Goal: Task Accomplishment & Management: Manage account settings

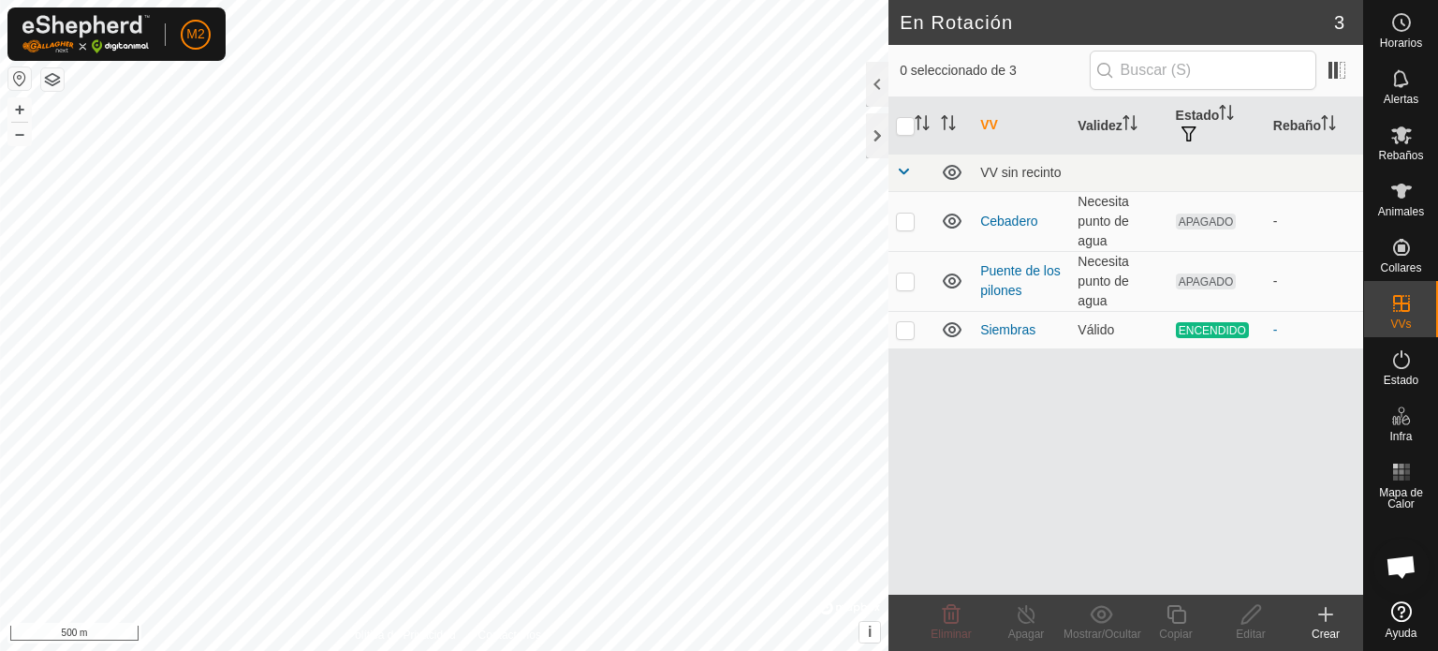
scroll to position [1767, 0]
click at [1400, 201] on icon at bounding box center [1401, 191] width 22 height 22
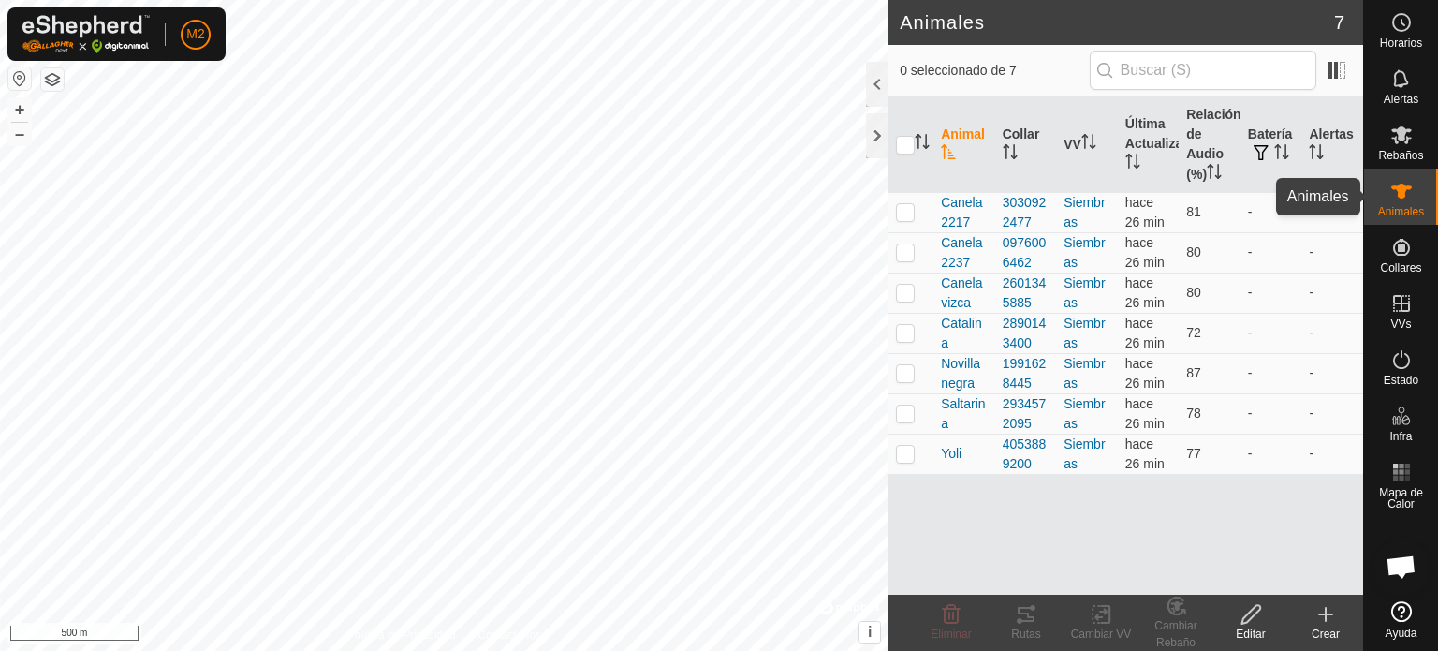
click at [1400, 201] on icon at bounding box center [1401, 191] width 22 height 22
click at [913, 326] on p-checkbox at bounding box center [905, 332] width 19 height 15
click at [1026, 609] on icon at bounding box center [1026, 614] width 22 height 22
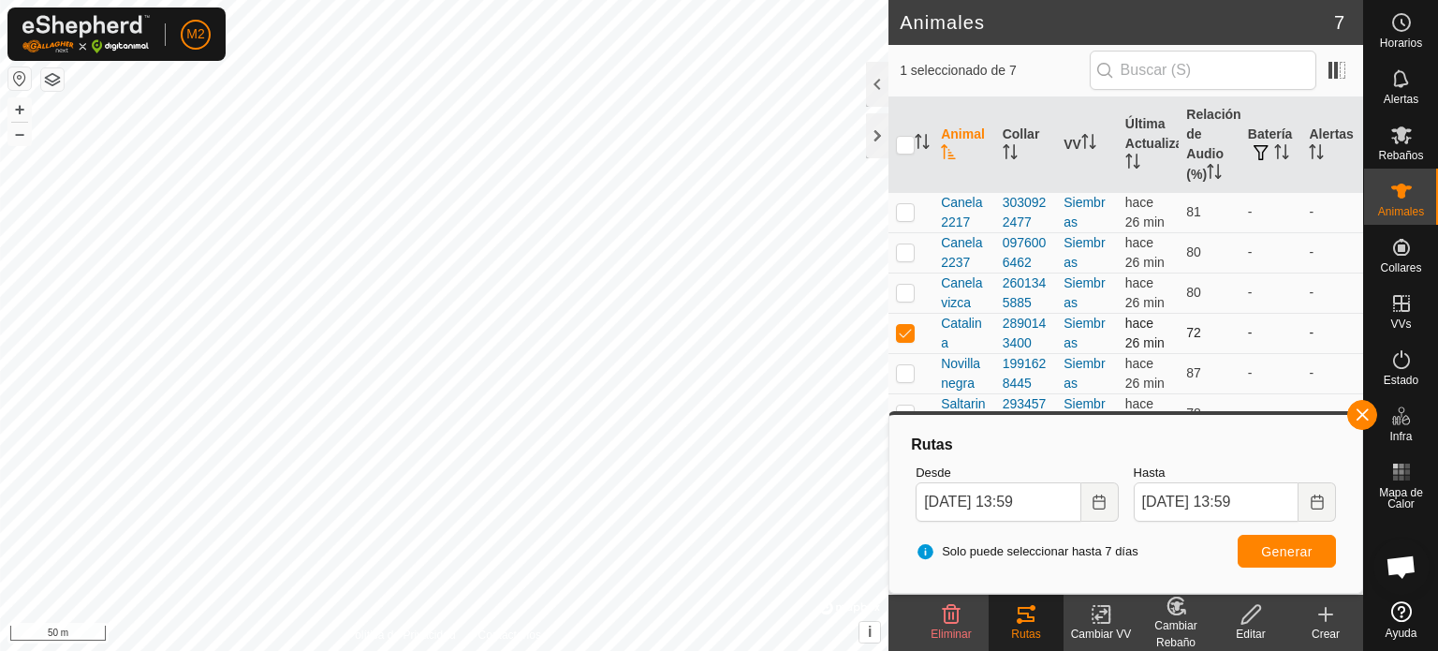
click at [906, 330] on p-checkbox at bounding box center [905, 332] width 19 height 15
checkbox input "false"
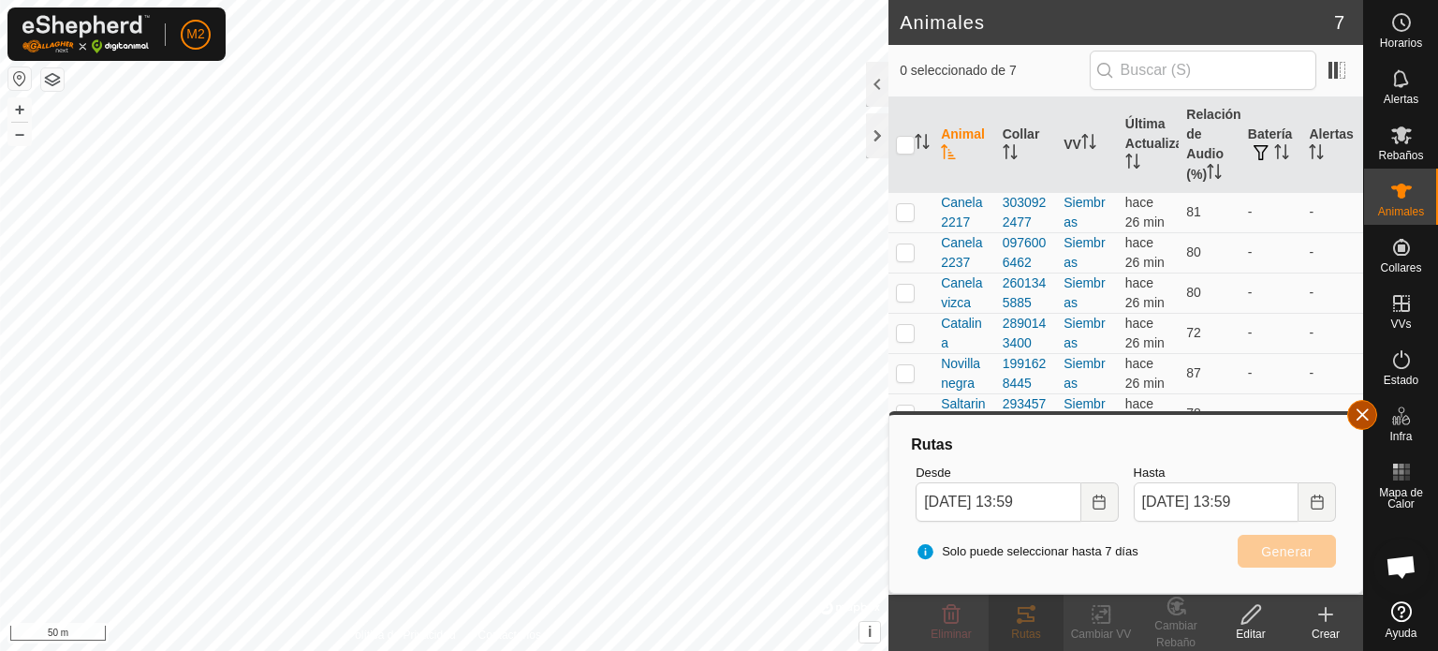
click at [1361, 407] on button "button" at bounding box center [1362, 415] width 30 height 30
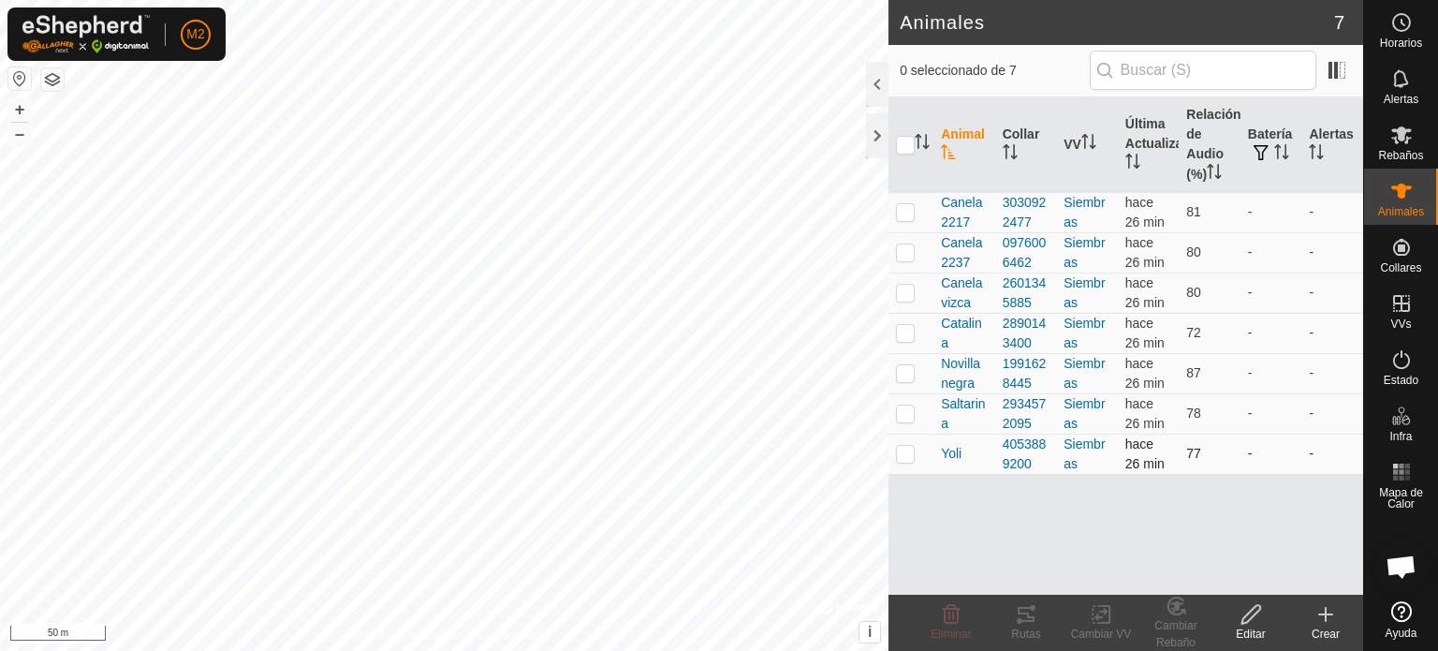
click at [899, 443] on td at bounding box center [910, 453] width 45 height 40
click at [1011, 618] on tracks-svg-icon at bounding box center [1025, 614] width 75 height 22
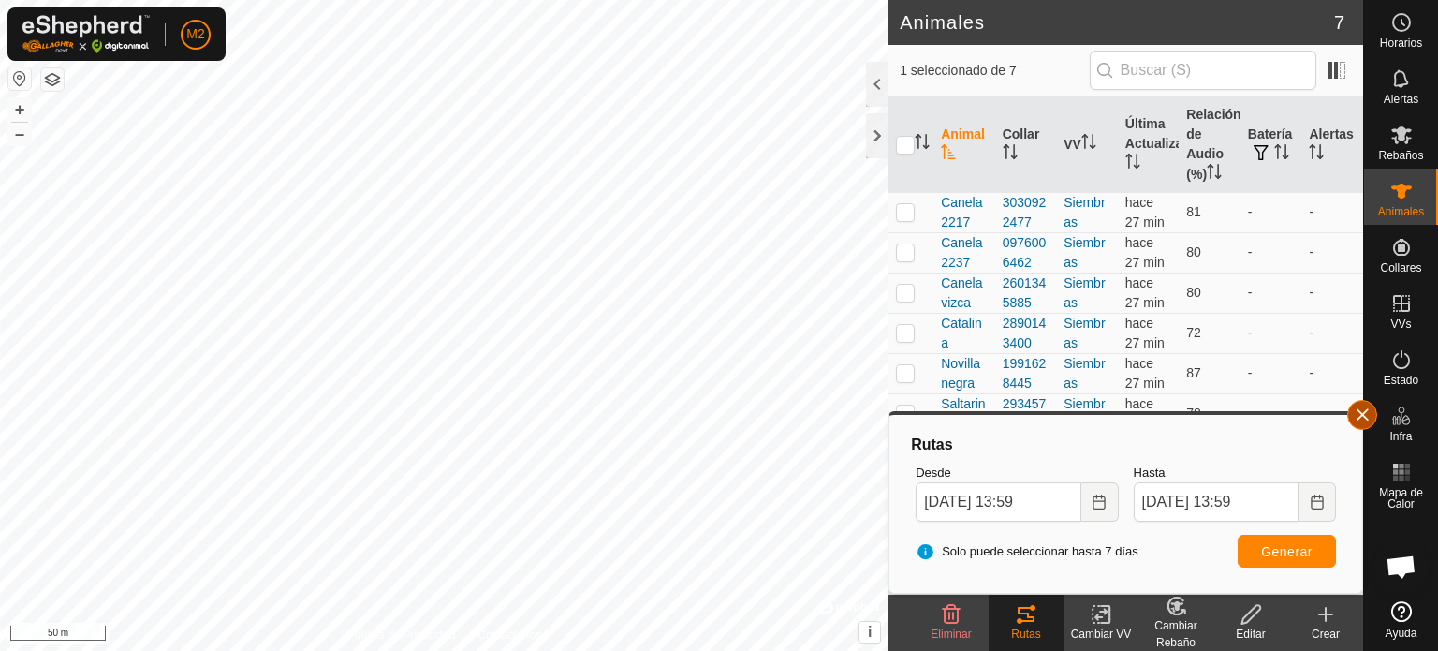
click at [1363, 403] on button "button" at bounding box center [1362, 415] width 30 height 30
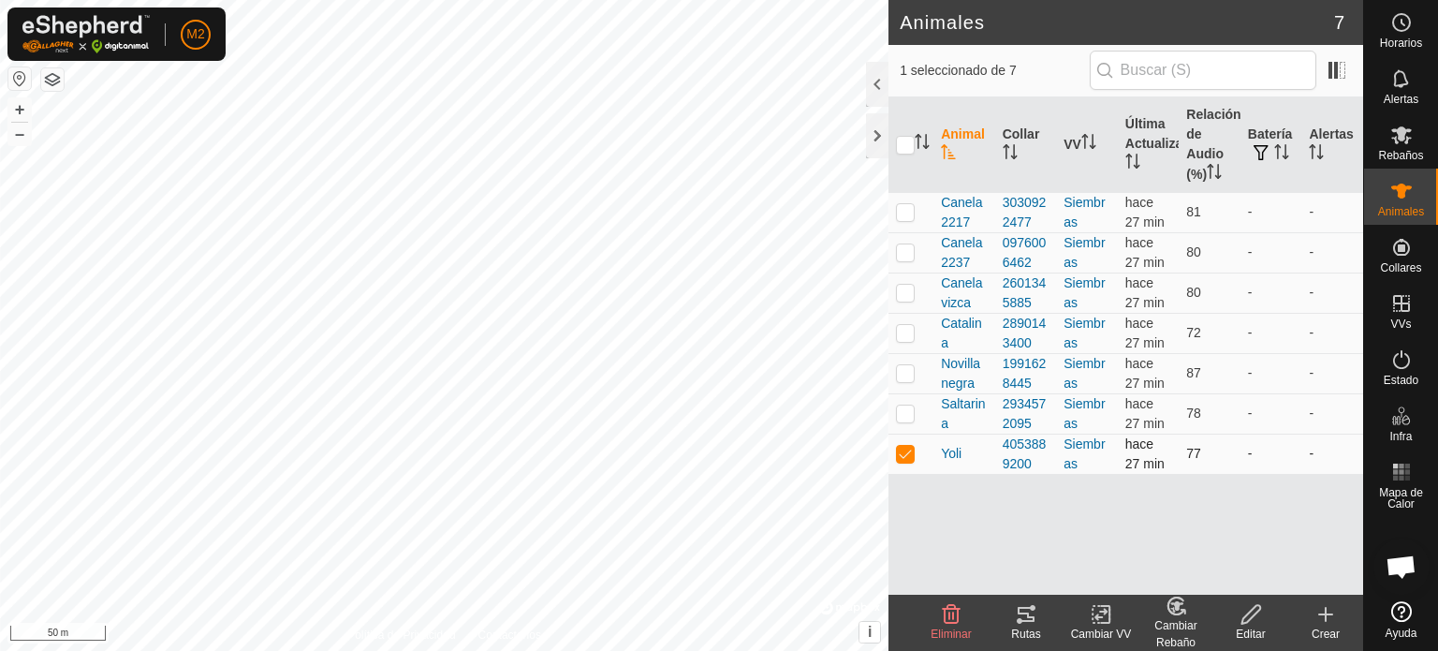
click at [909, 452] on p-checkbox at bounding box center [905, 453] width 19 height 15
checkbox input "false"
click at [898, 407] on p-checkbox at bounding box center [905, 412] width 19 height 15
click at [1040, 614] on tracks-svg-icon at bounding box center [1025, 614] width 75 height 22
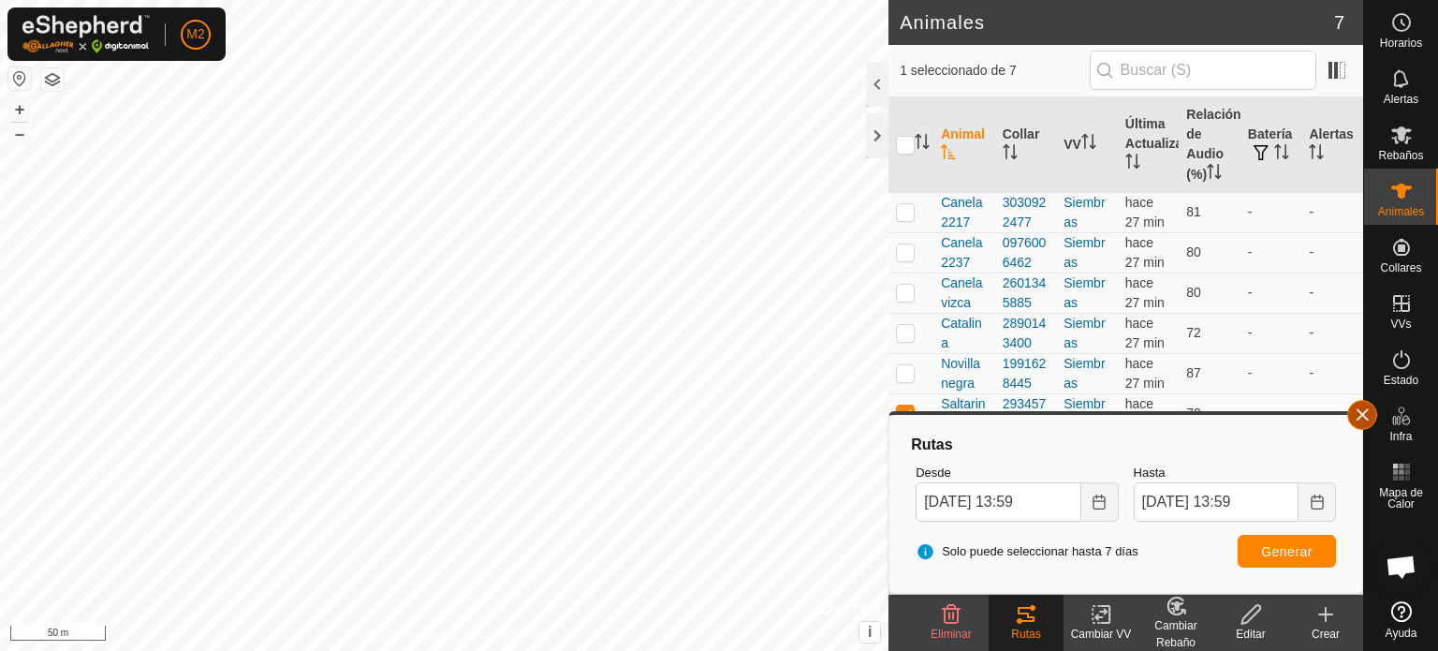
click at [1370, 412] on button "button" at bounding box center [1362, 415] width 30 height 30
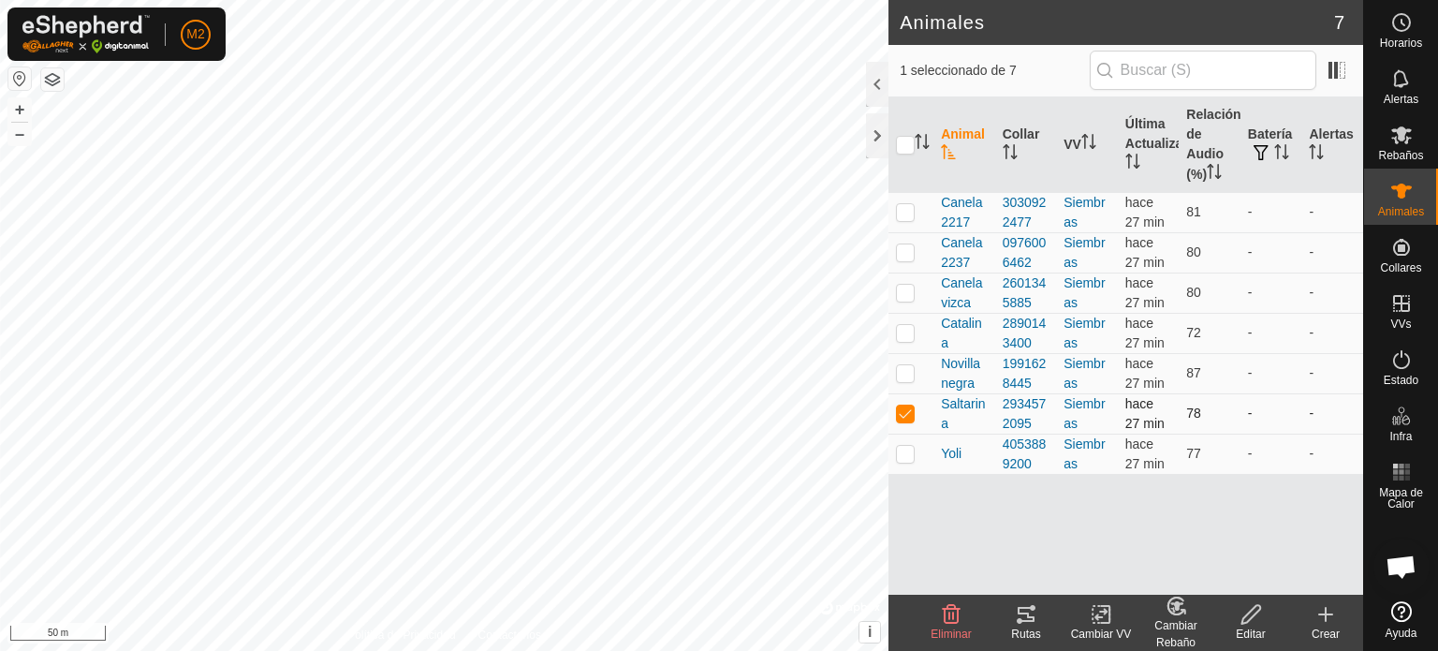
click at [908, 407] on p-checkbox at bounding box center [905, 412] width 19 height 15
checkbox input "false"
click at [905, 381] on td at bounding box center [910, 373] width 45 height 40
click at [1028, 617] on icon at bounding box center [1025, 614] width 17 height 15
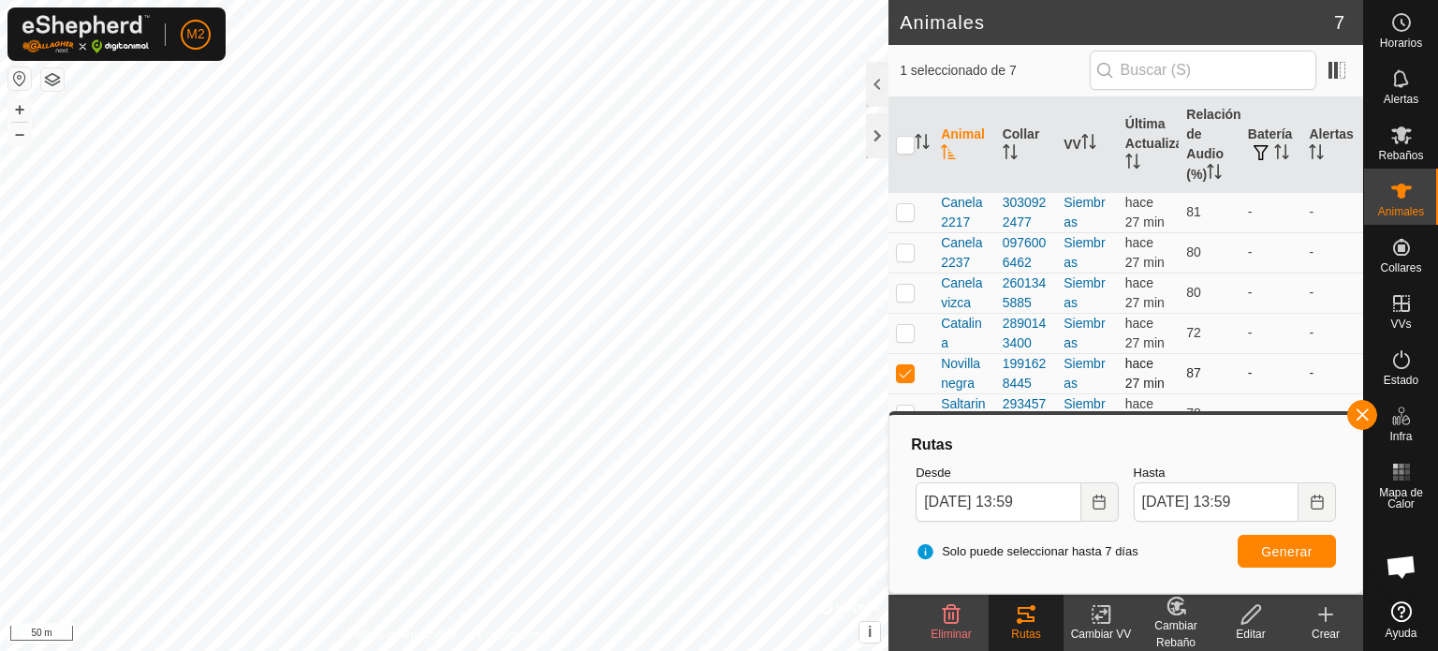
click at [897, 373] on p-checkbox at bounding box center [905, 372] width 19 height 15
checkbox input "false"
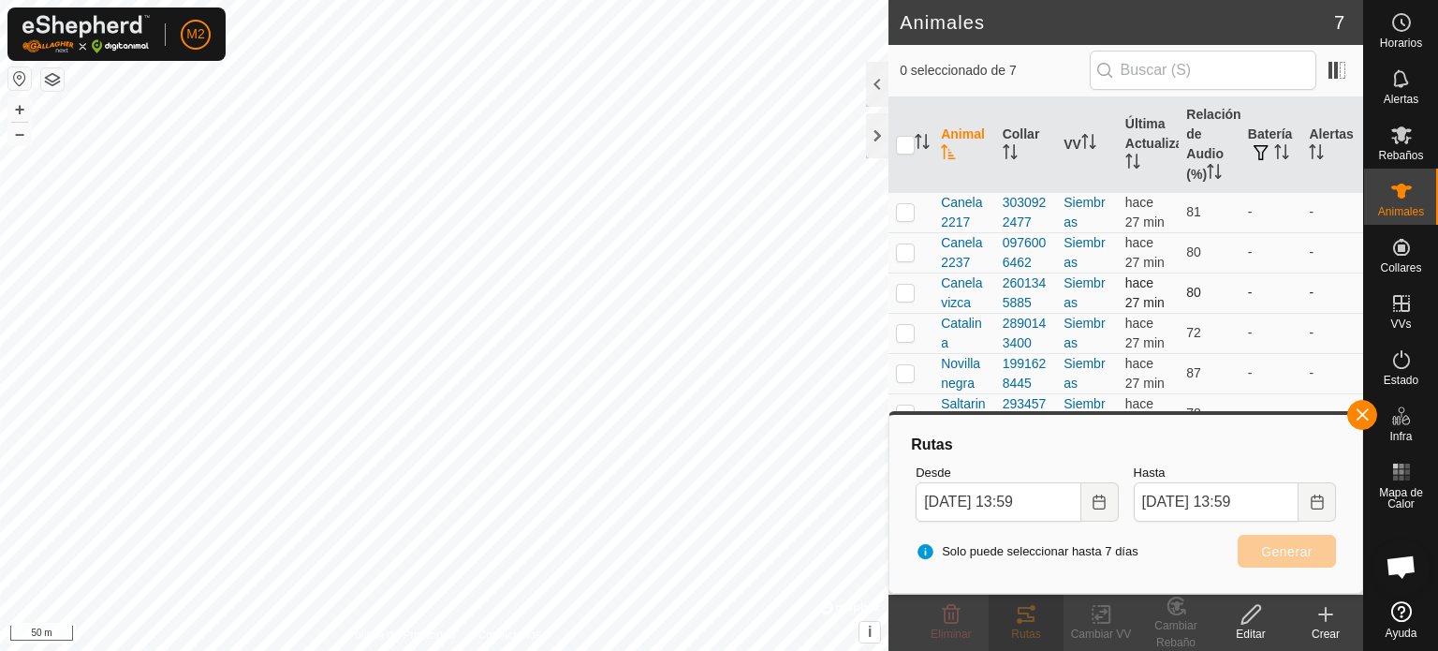
click at [902, 288] on p-checkbox at bounding box center [905, 292] width 19 height 15
checkbox input "true"
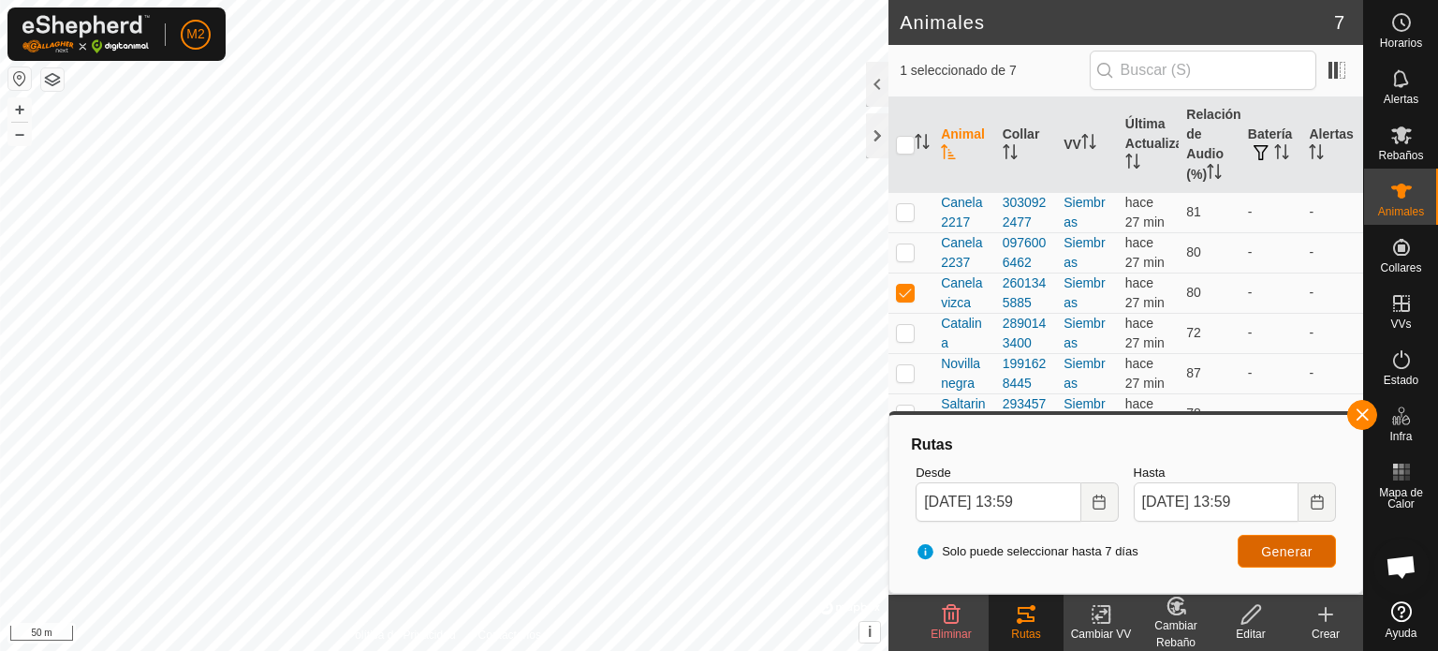
click at [1286, 557] on span "Generar" at bounding box center [1286, 551] width 51 height 15
click at [905, 256] on p-checkbox at bounding box center [905, 251] width 19 height 15
checkbox input "true"
click at [905, 285] on p-checkbox at bounding box center [905, 292] width 19 height 15
checkbox input "false"
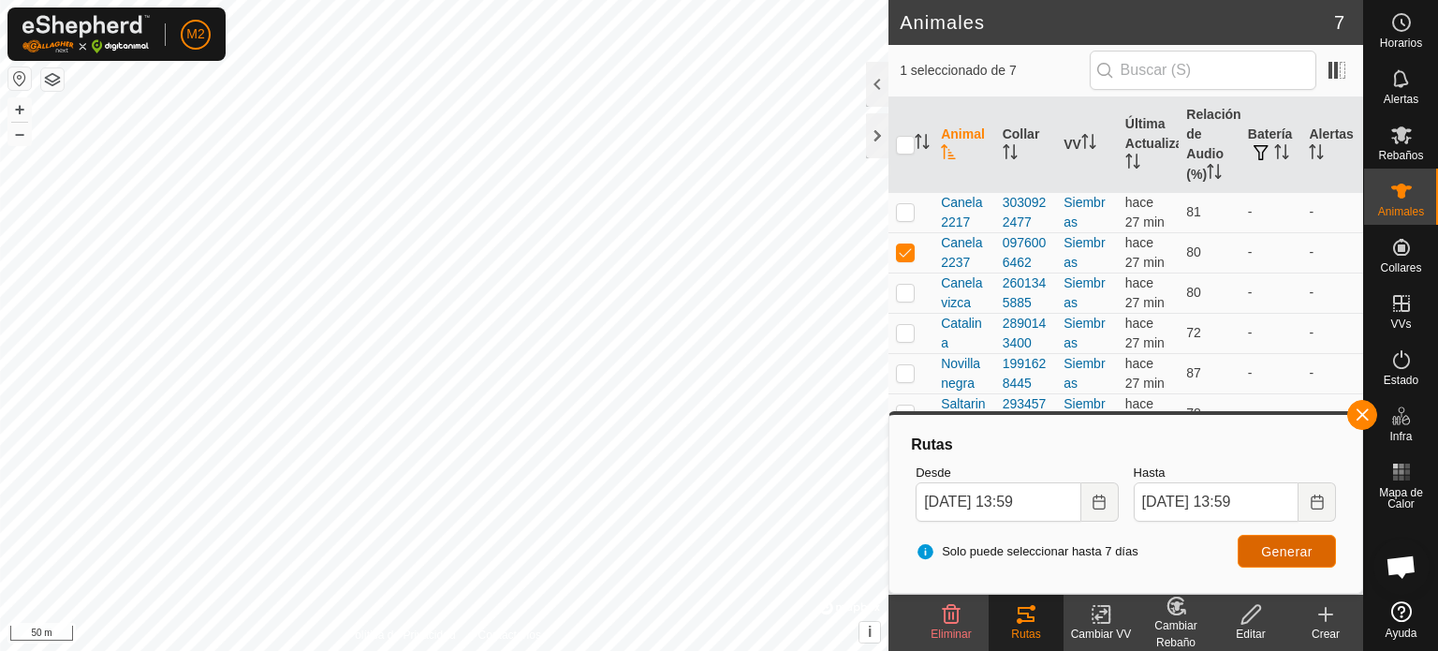
click at [1278, 541] on button "Generar" at bounding box center [1286, 550] width 98 height 33
click at [896, 246] on p-checkbox at bounding box center [905, 251] width 19 height 15
checkbox input "false"
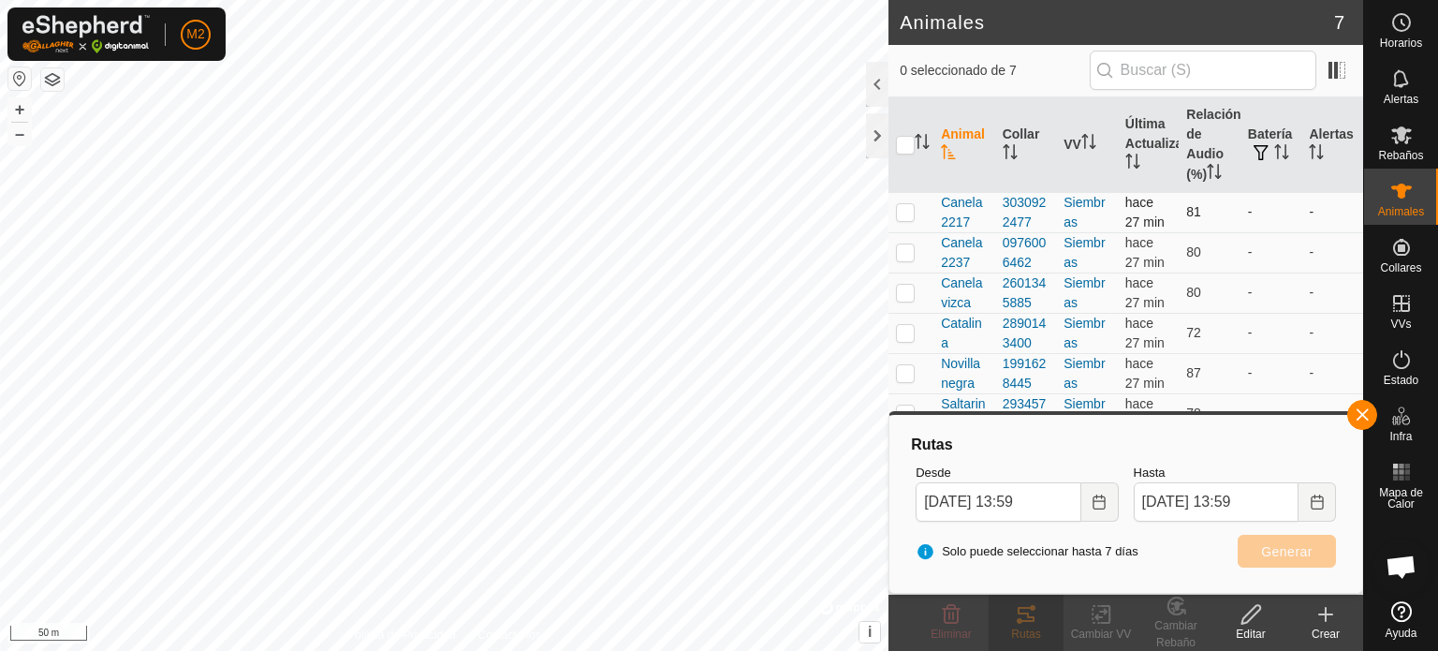
click at [903, 216] on p-checkbox at bounding box center [905, 211] width 19 height 15
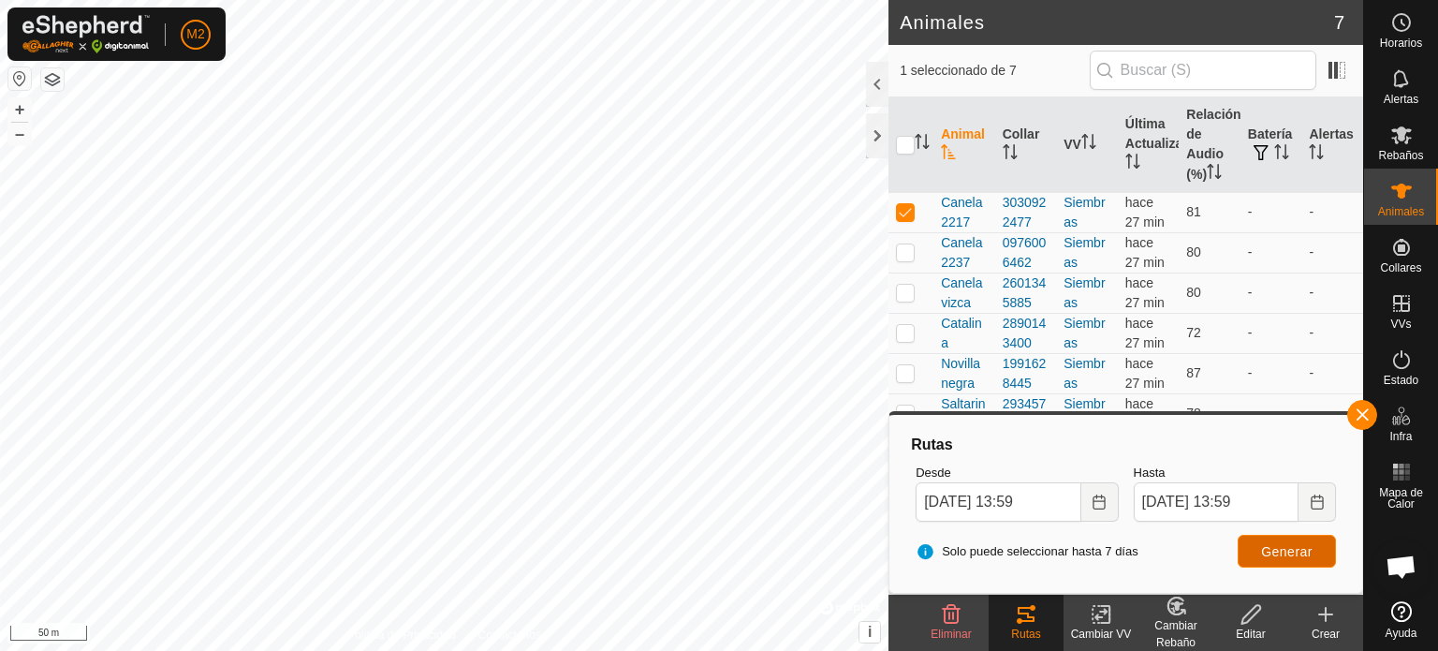
click at [1258, 551] on button "Generar" at bounding box center [1286, 550] width 98 height 33
click at [1356, 415] on span "button" at bounding box center [1361, 414] width 15 height 15
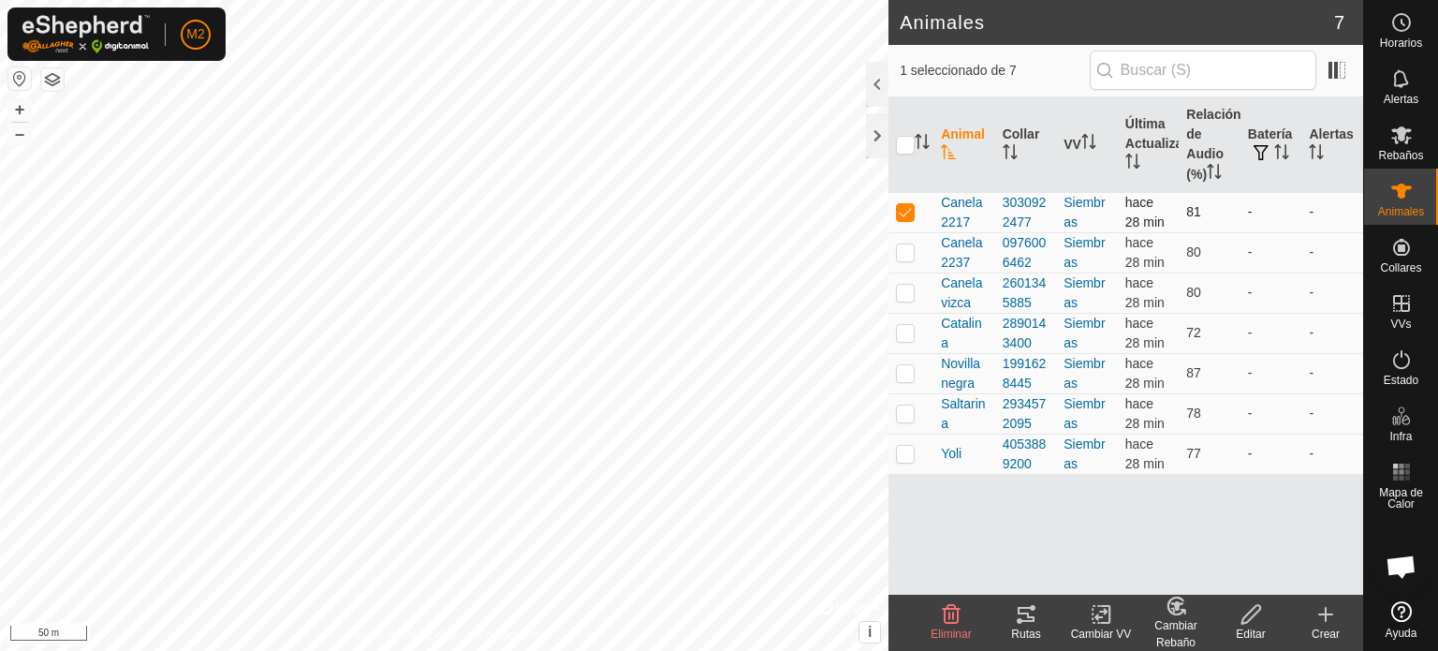
click at [904, 213] on p-checkbox at bounding box center [905, 211] width 19 height 15
checkbox input "false"
click at [904, 325] on p-checkbox at bounding box center [905, 332] width 19 height 15
checkbox input "true"
click at [1033, 618] on icon at bounding box center [1025, 614] width 17 height 15
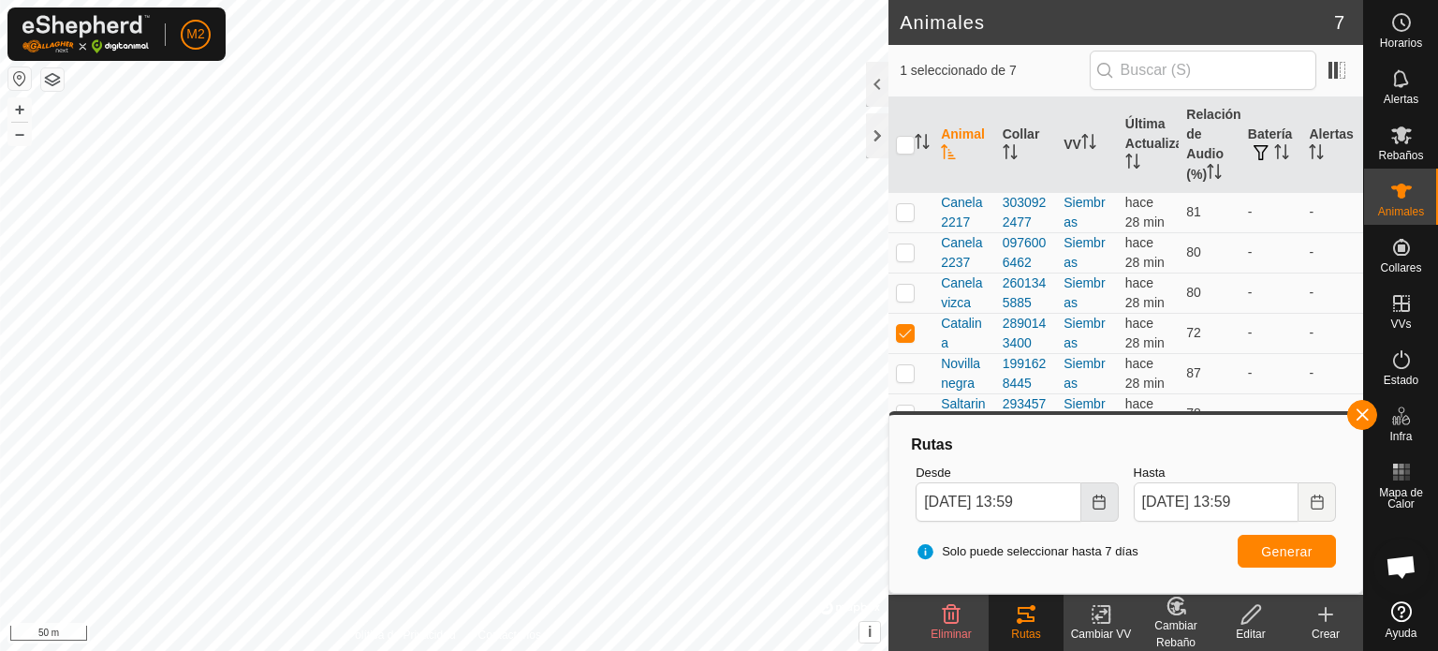
click at [1101, 496] on icon "Choose Date" at bounding box center [1098, 501] width 12 height 15
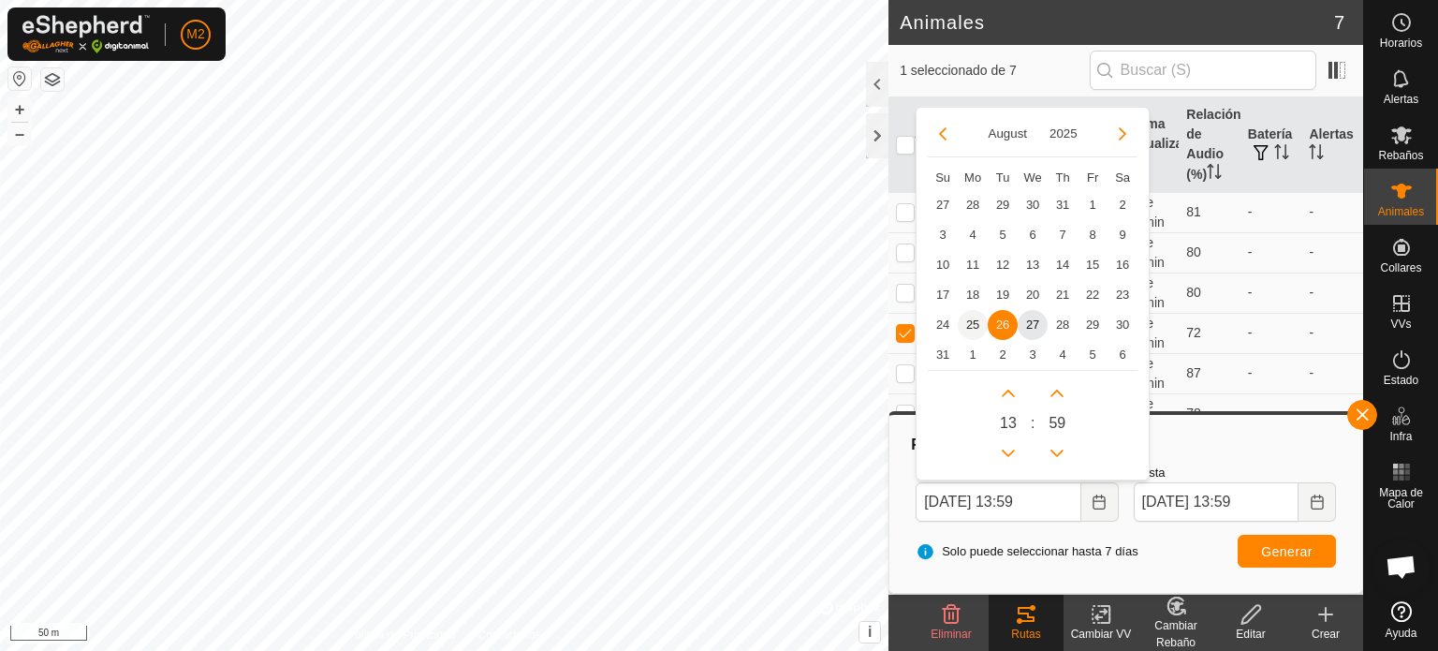
click at [973, 322] on span "25" at bounding box center [973, 325] width 30 height 30
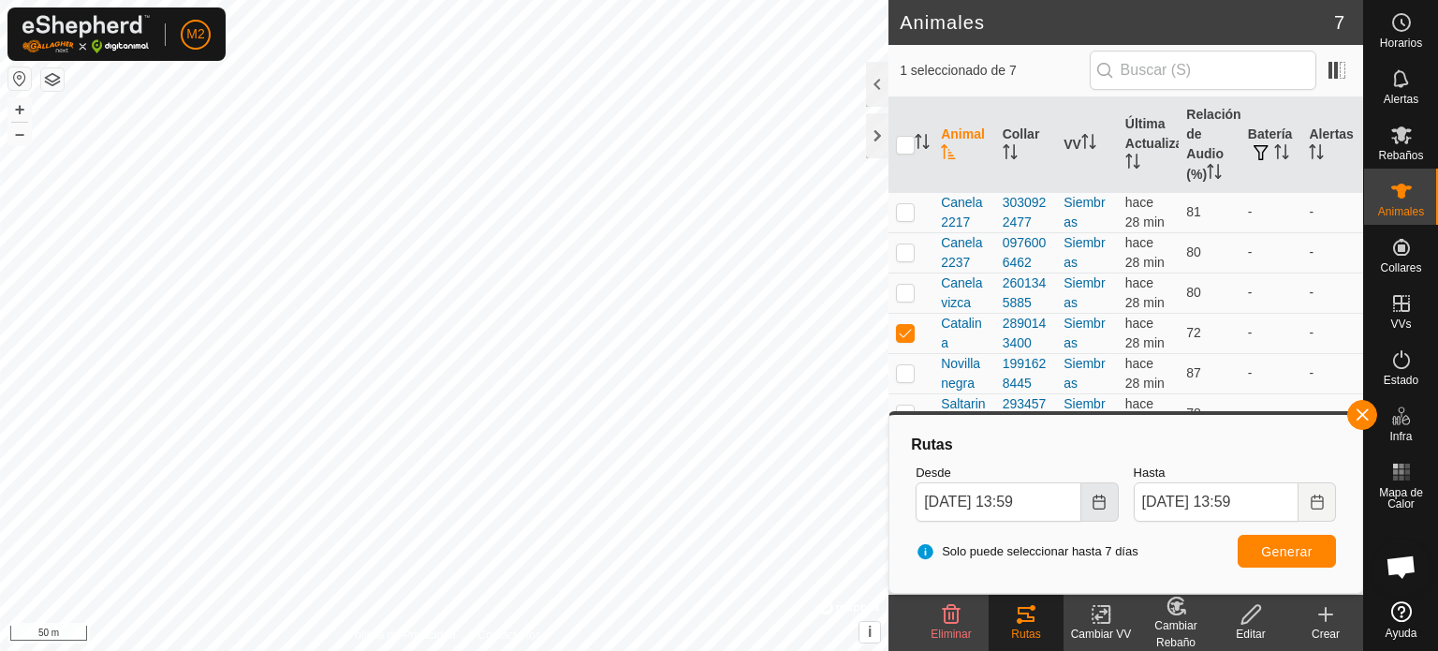
click at [1093, 505] on icon "Choose Date" at bounding box center [1098, 501] width 15 height 15
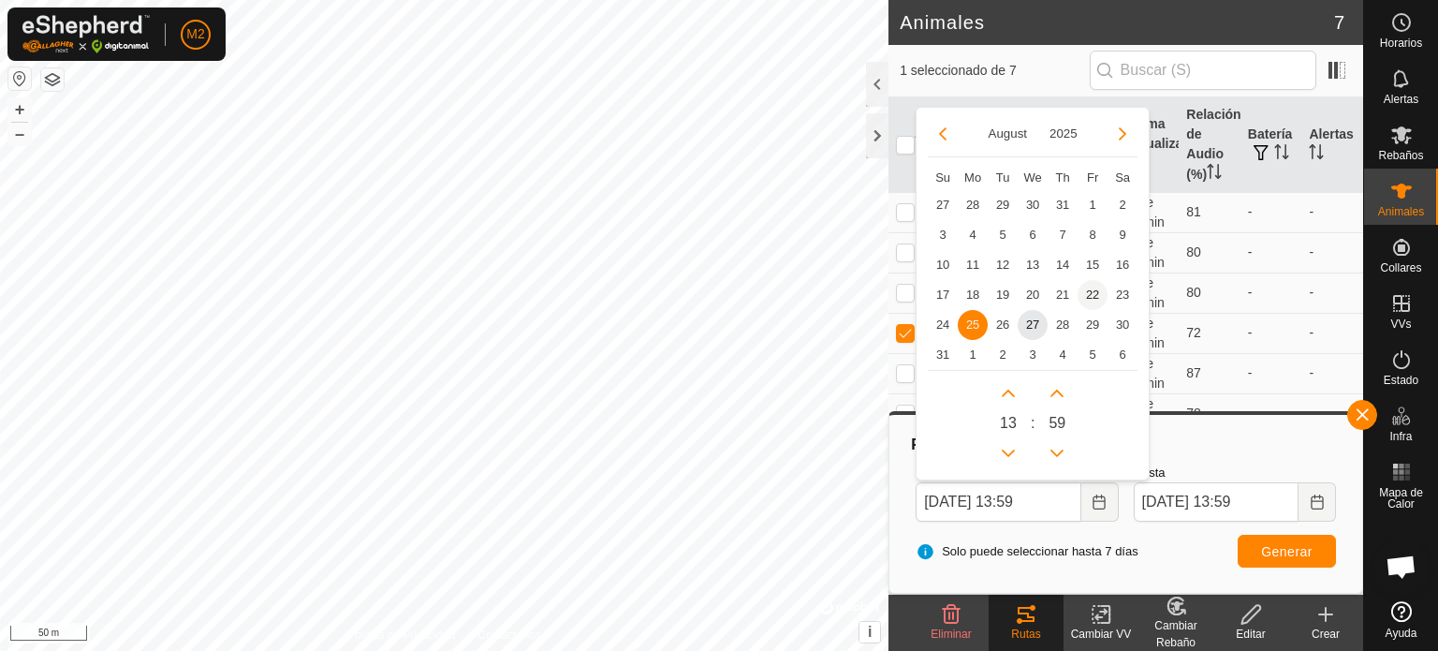
click at [1092, 288] on span "22" at bounding box center [1092, 295] width 30 height 30
type input "[DATE] 13:59"
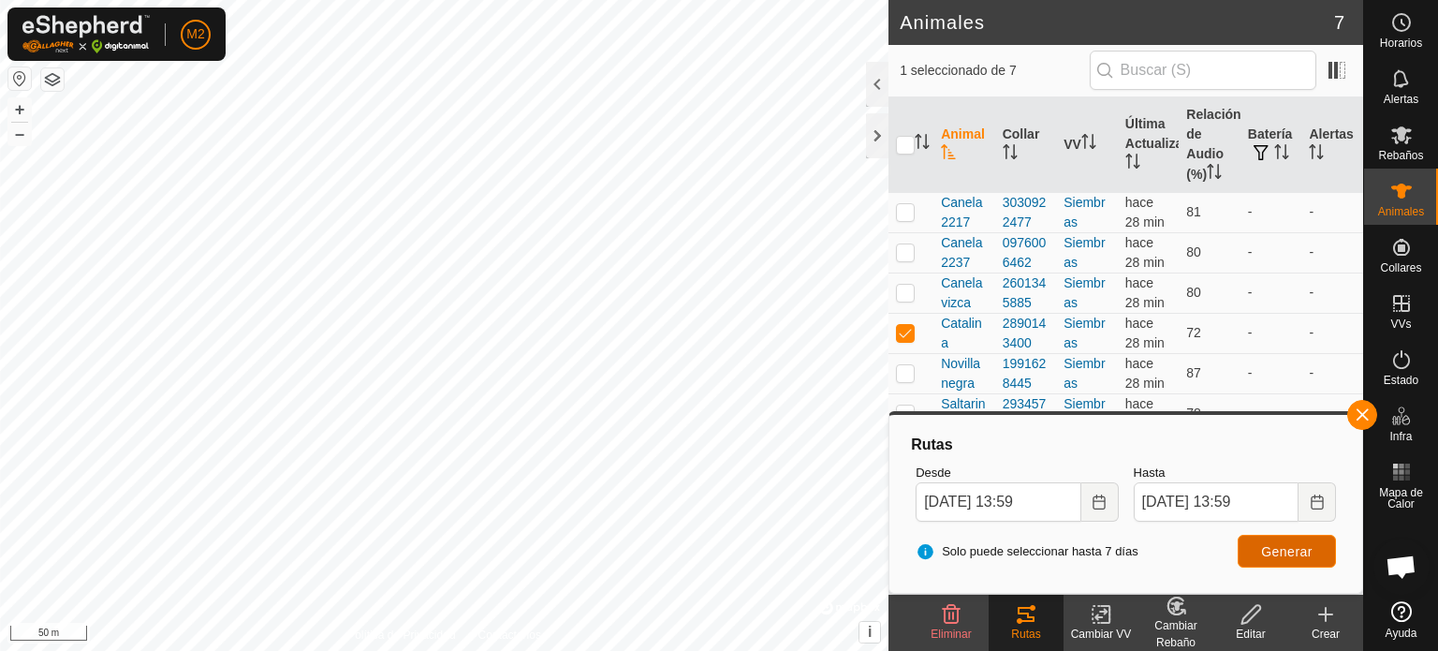
click at [1251, 550] on button "Generar" at bounding box center [1286, 550] width 98 height 33
click at [812, 650] on html "M2 Horarios Alertas Rebaños Animales Collares VVs Estado Infra Mapa de Calor Ay…" at bounding box center [719, 325] width 1438 height 651
click at [1390, 145] on icon at bounding box center [1401, 135] width 22 height 22
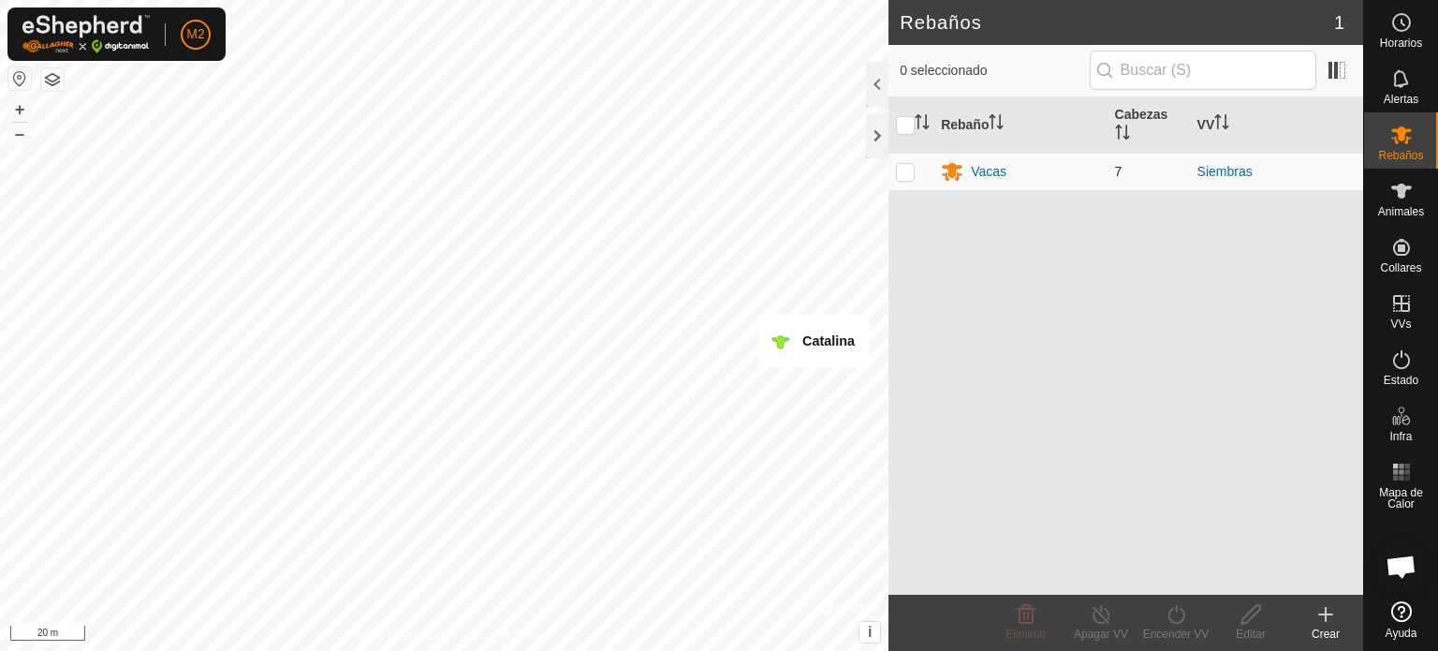
click at [920, 176] on td at bounding box center [910, 171] width 45 height 37
checkbox input "true"
click at [1324, 622] on icon at bounding box center [1325, 614] width 22 height 22
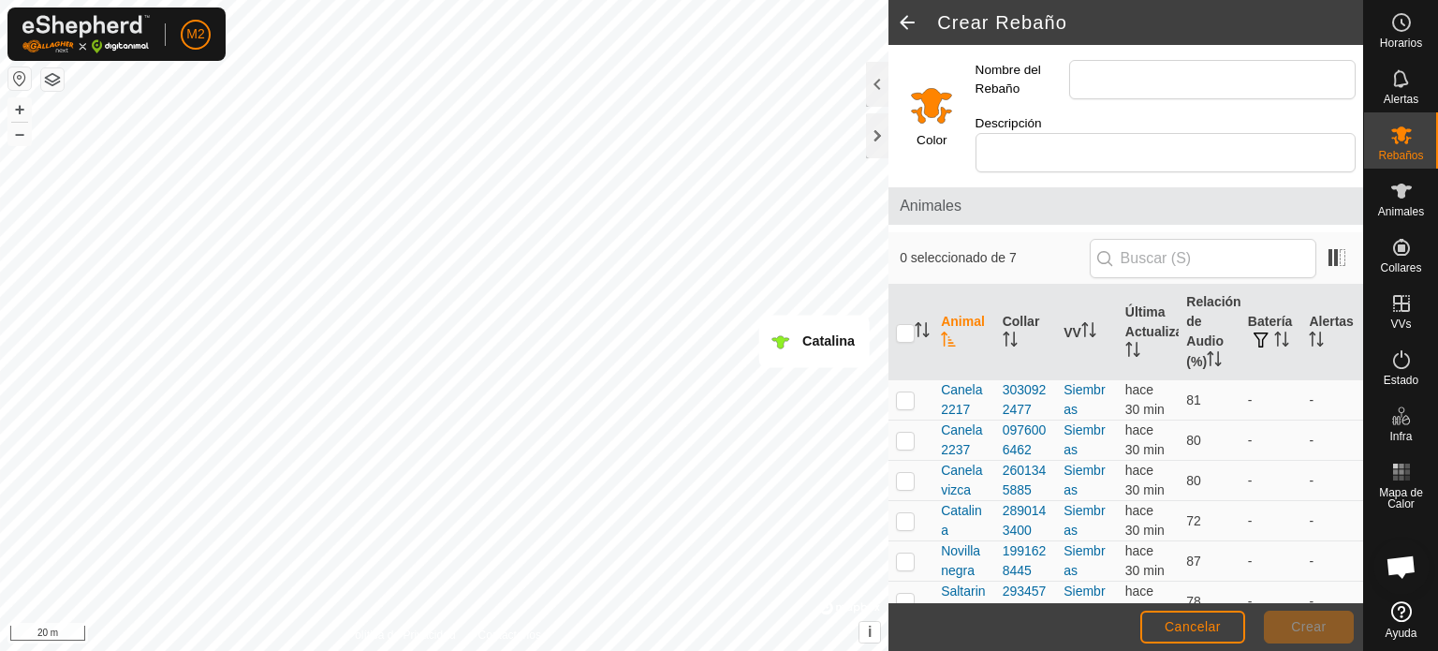
click at [944, 94] on input "Select a color" at bounding box center [931, 104] width 45 height 45
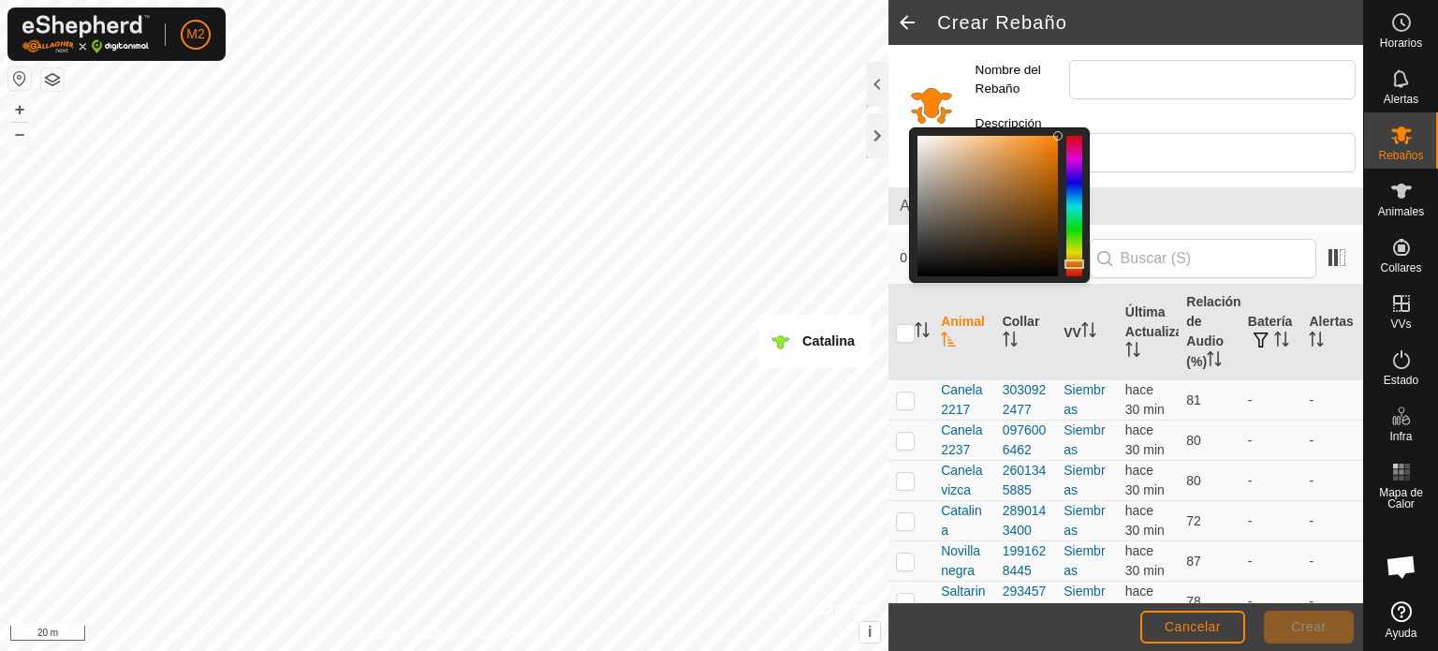
click at [944, 94] on input "Select a color" at bounding box center [931, 104] width 45 height 45
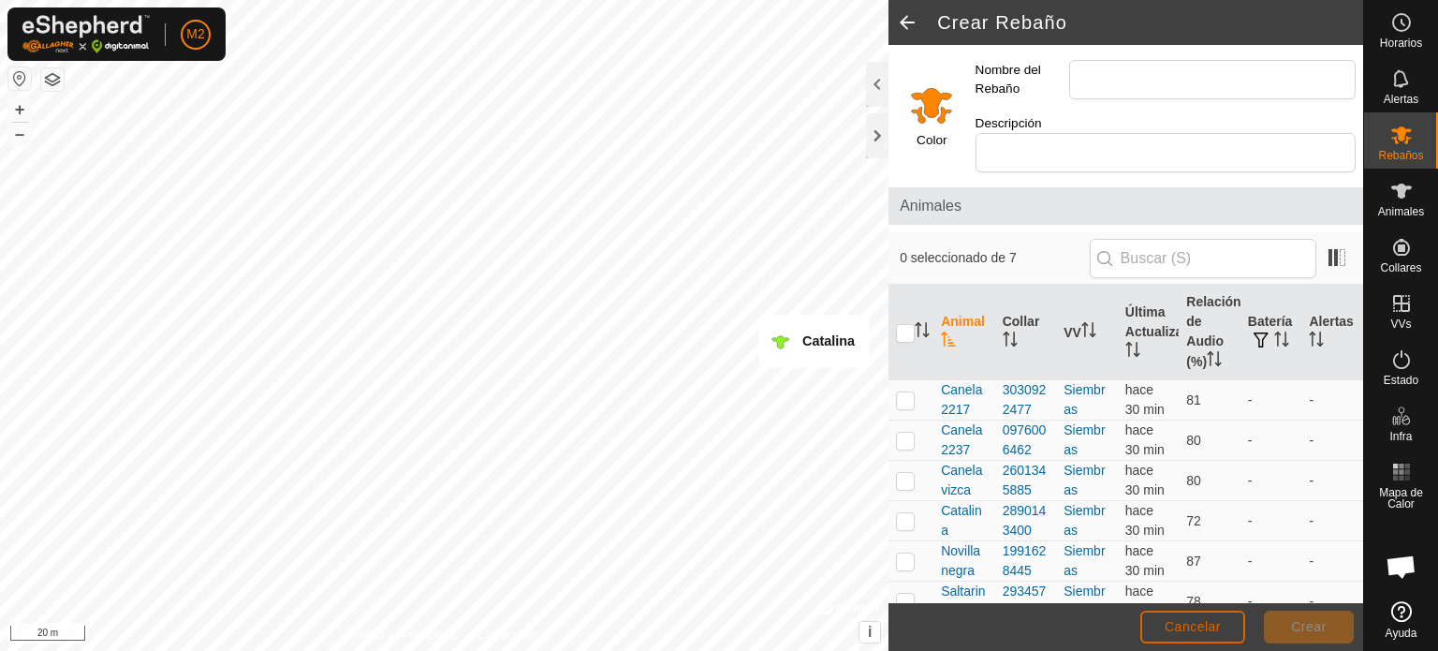
click at [1167, 621] on span "Cancelar" at bounding box center [1192, 626] width 56 height 15
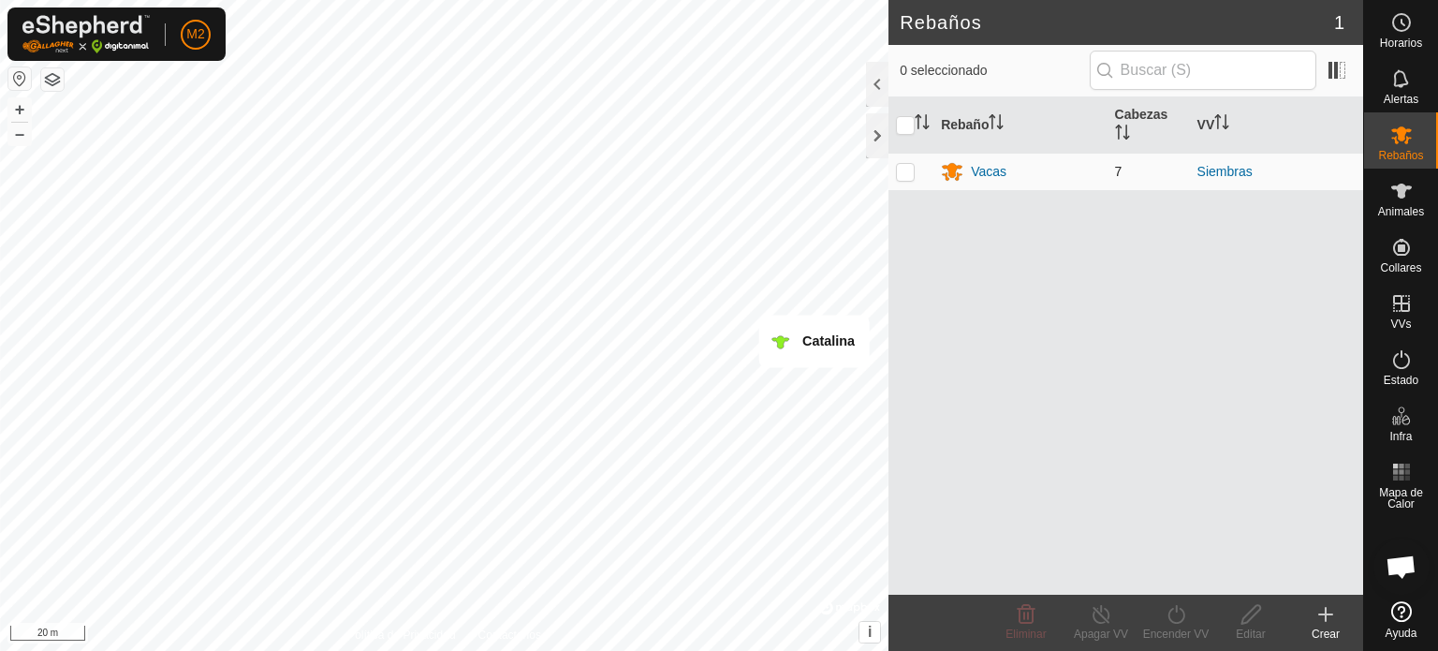
click at [915, 179] on td at bounding box center [910, 171] width 45 height 37
checkbox input "true"
click at [1258, 620] on icon at bounding box center [1250, 614] width 23 height 22
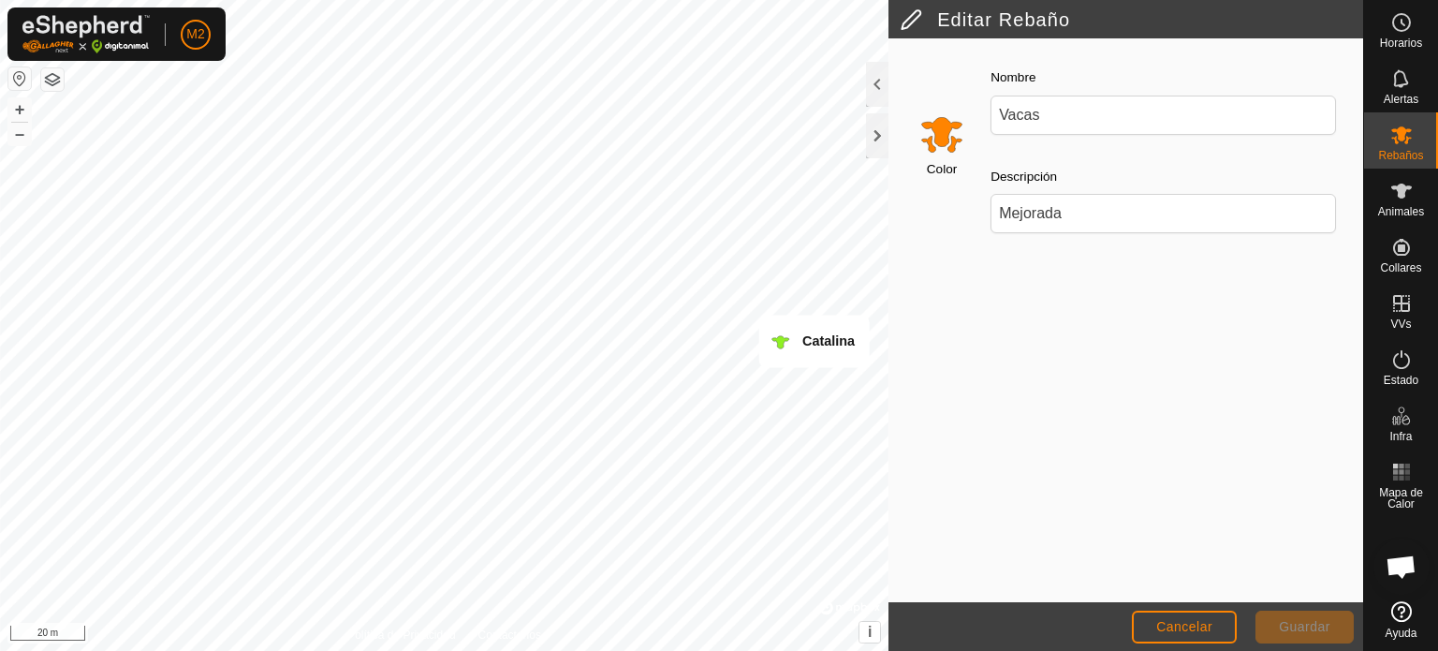
click at [934, 139] on input "Select a color" at bounding box center [941, 133] width 45 height 45
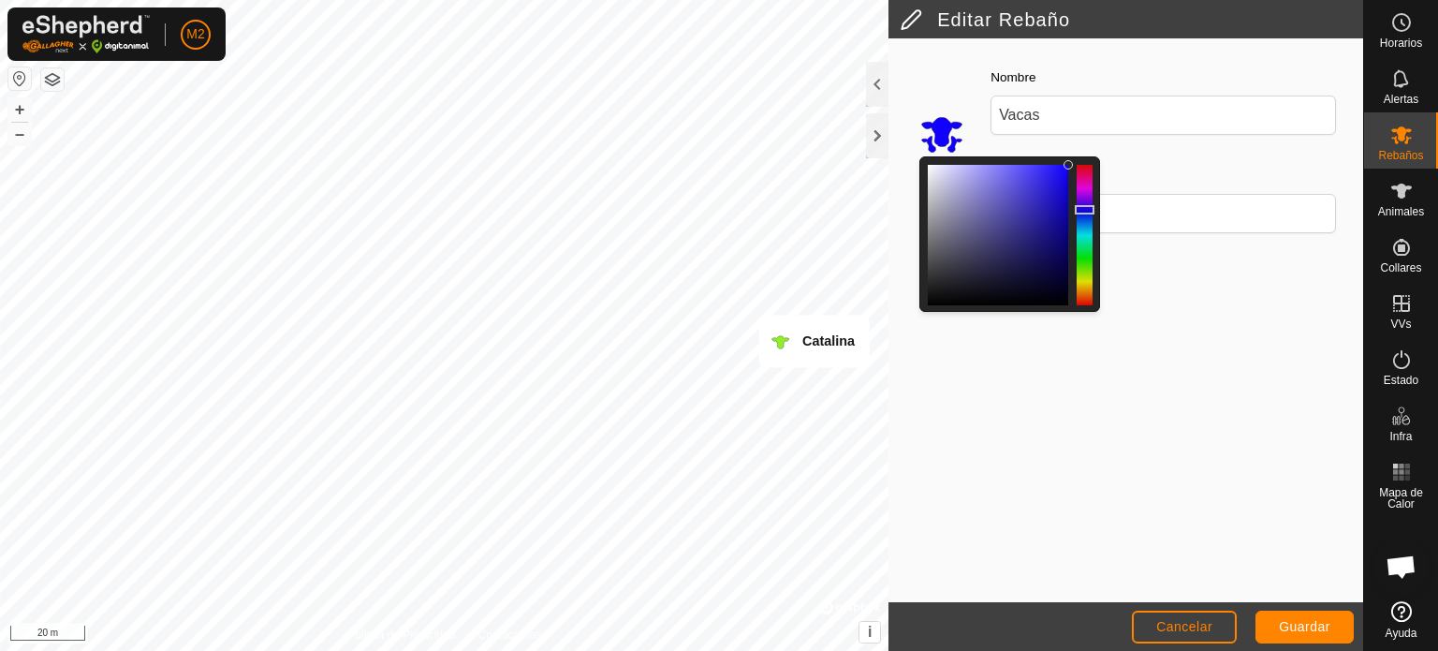
drag, startPoint x: 1082, startPoint y: 295, endPoint x: 1079, endPoint y: 210, distance: 85.2
click at [1079, 210] on div at bounding box center [1085, 209] width 20 height 9
click at [1283, 616] on button "Guardar" at bounding box center [1304, 626] width 98 height 33
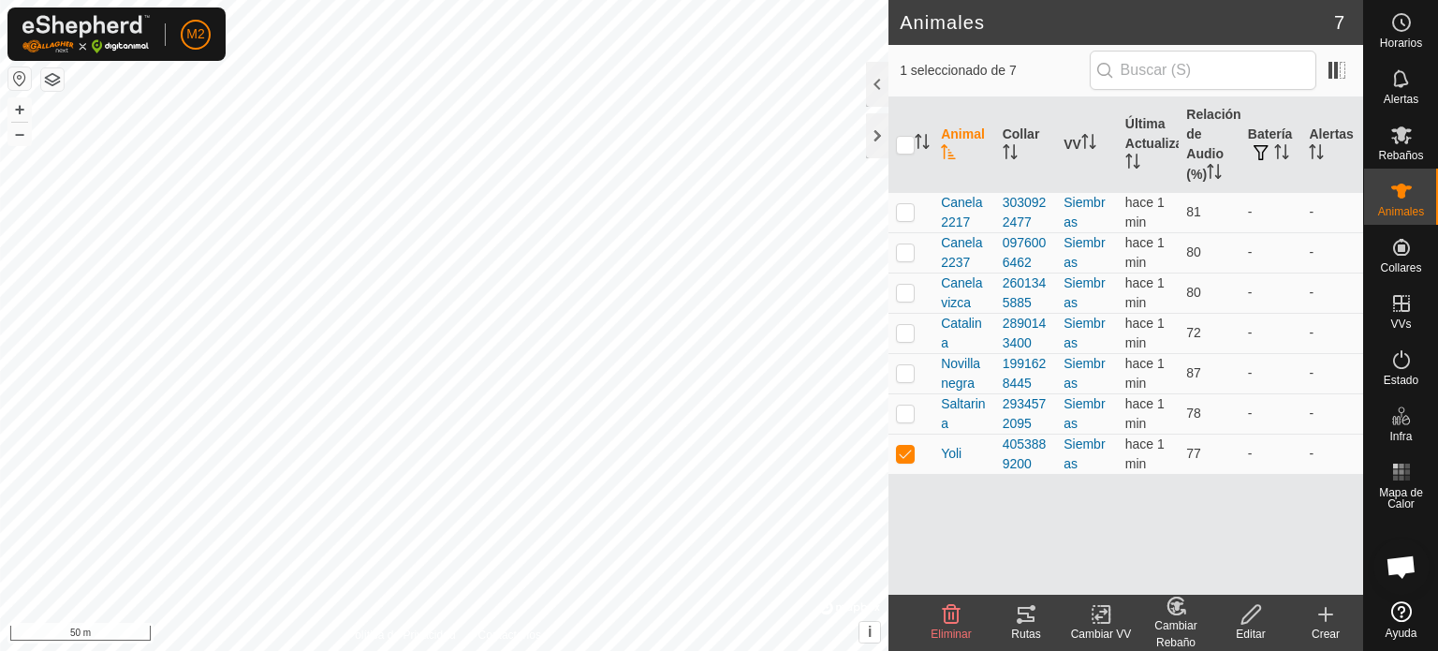
click at [1263, 623] on edit-svg-icon at bounding box center [1250, 614] width 75 height 22
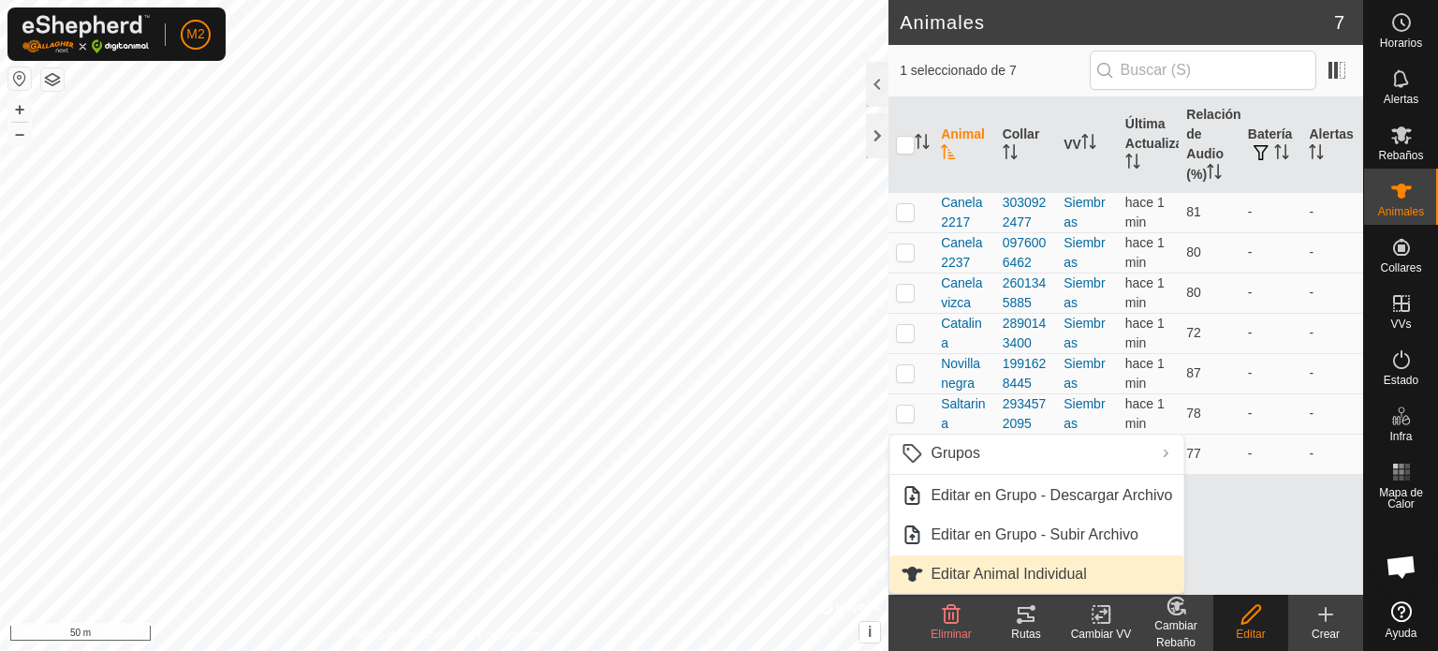
click at [1130, 584] on link "Editar Animal Individual" at bounding box center [1036, 573] width 294 height 37
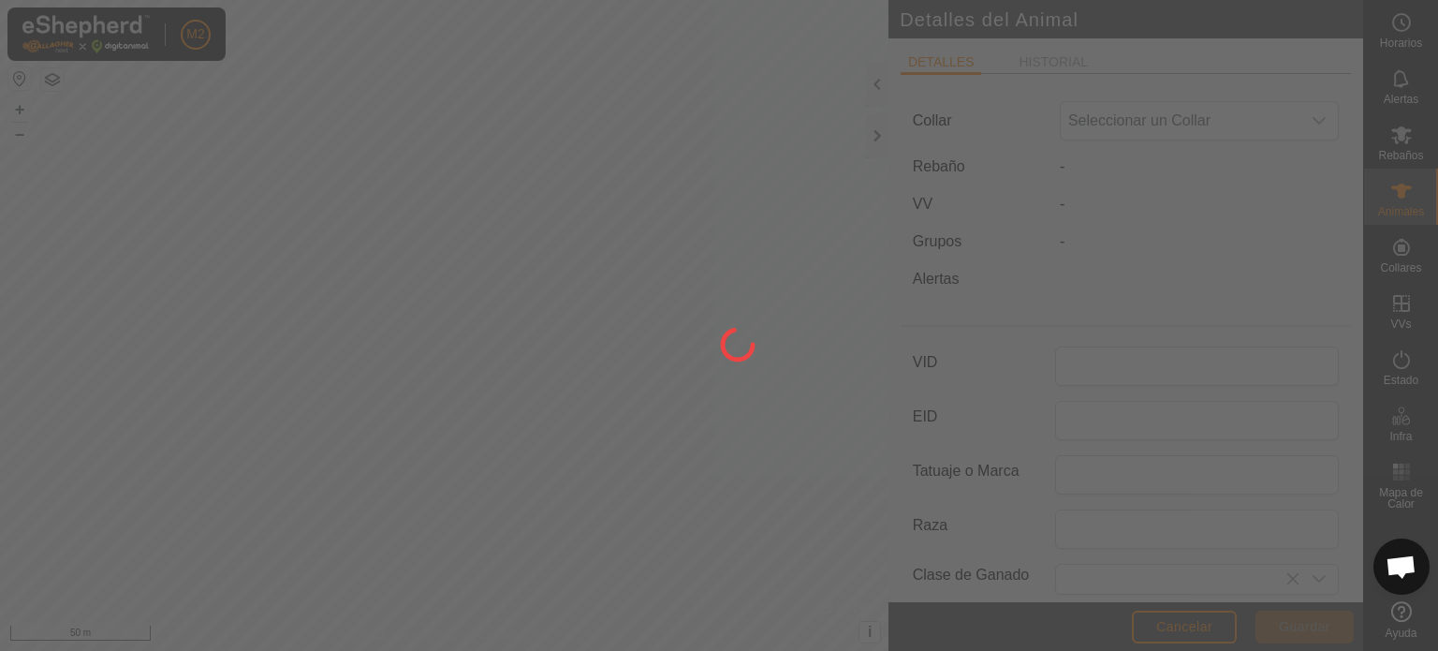
type input "Yoli"
type input "0"
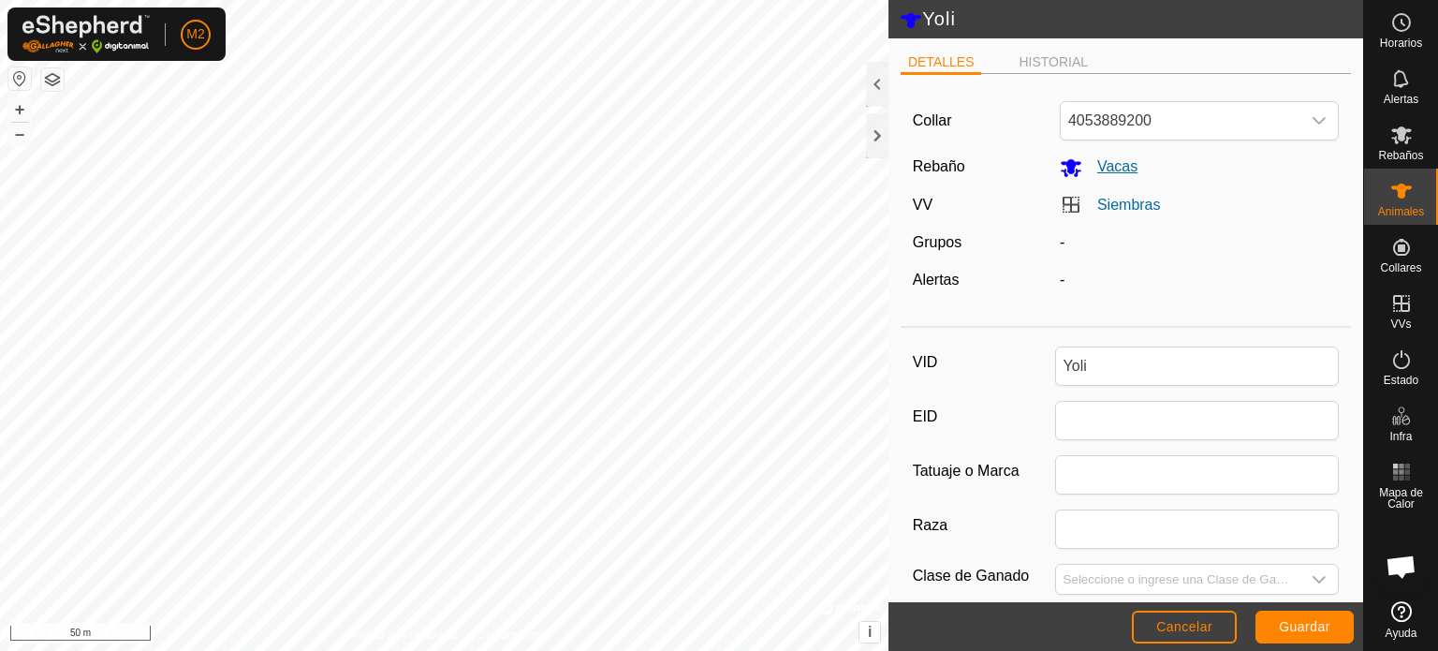
click at [1066, 167] on icon at bounding box center [1071, 168] width 21 height 18
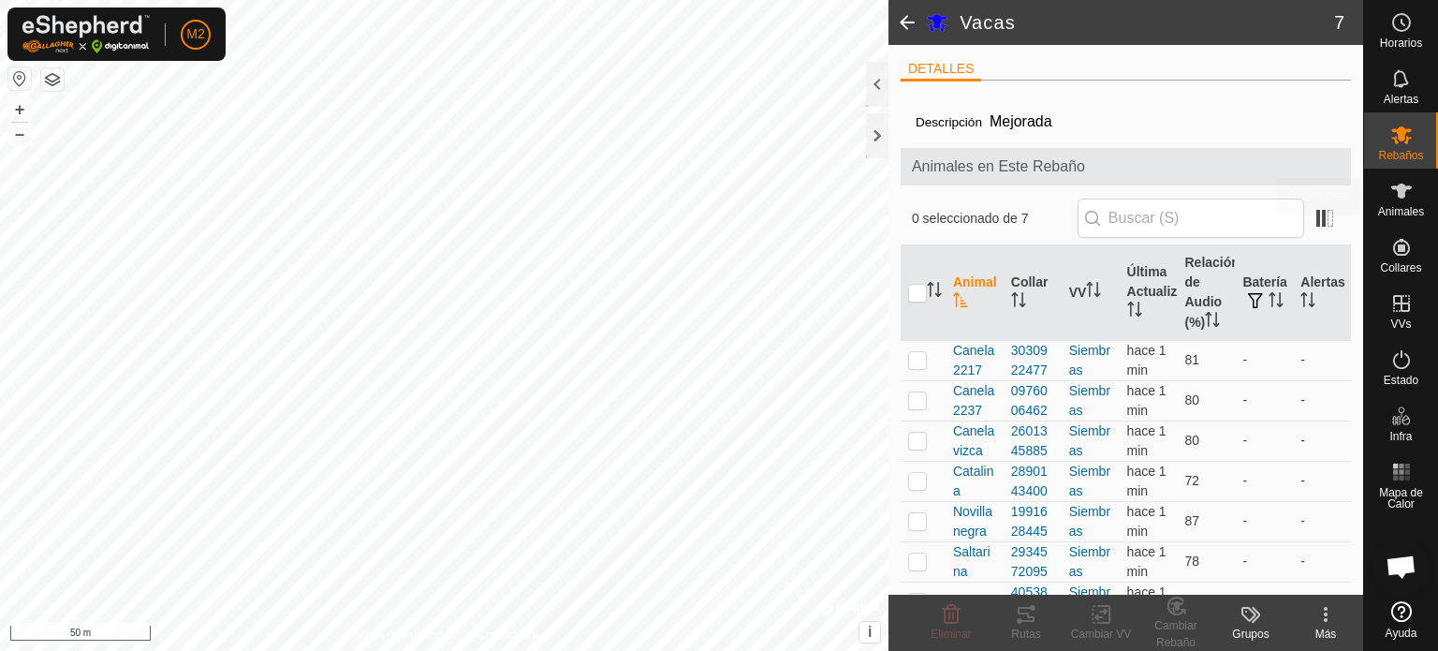
click at [1406, 212] on span "Animales" at bounding box center [1401, 211] width 46 height 11
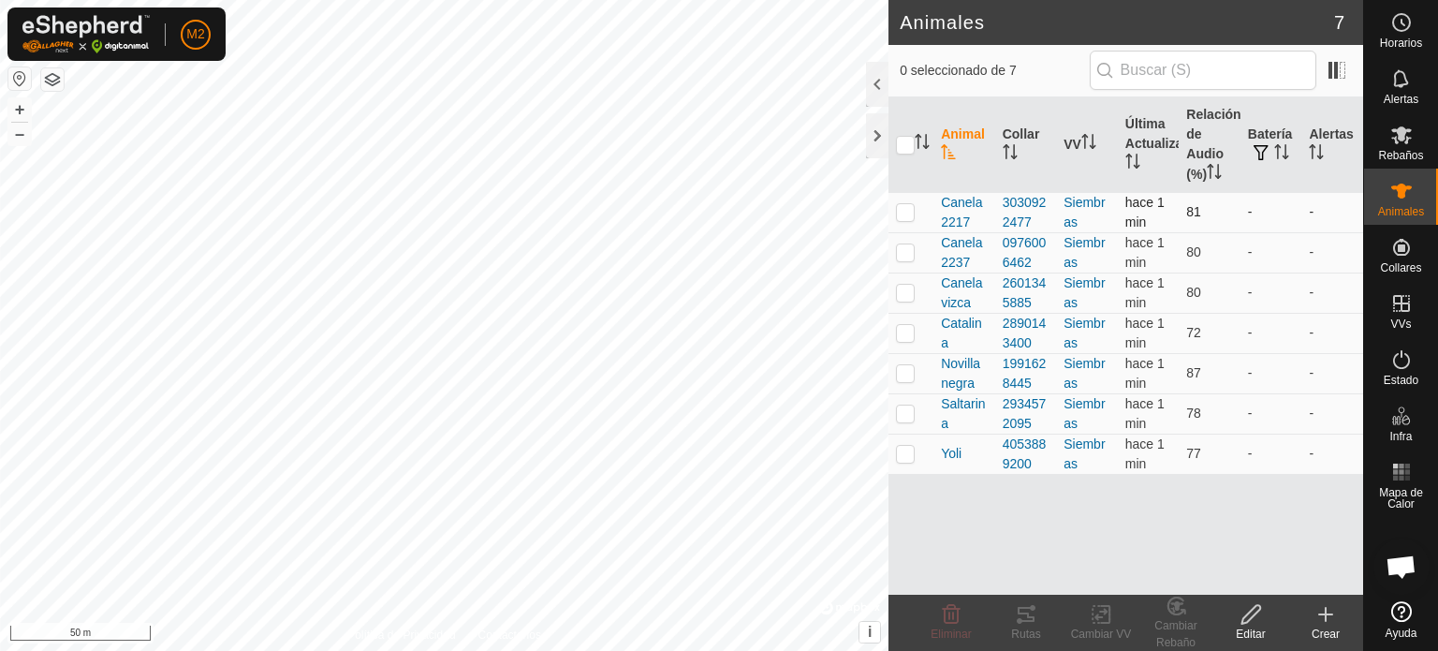
click at [900, 215] on p-checkbox at bounding box center [905, 211] width 19 height 15
checkbox input "true"
click at [1255, 617] on icon at bounding box center [1250, 614] width 23 height 22
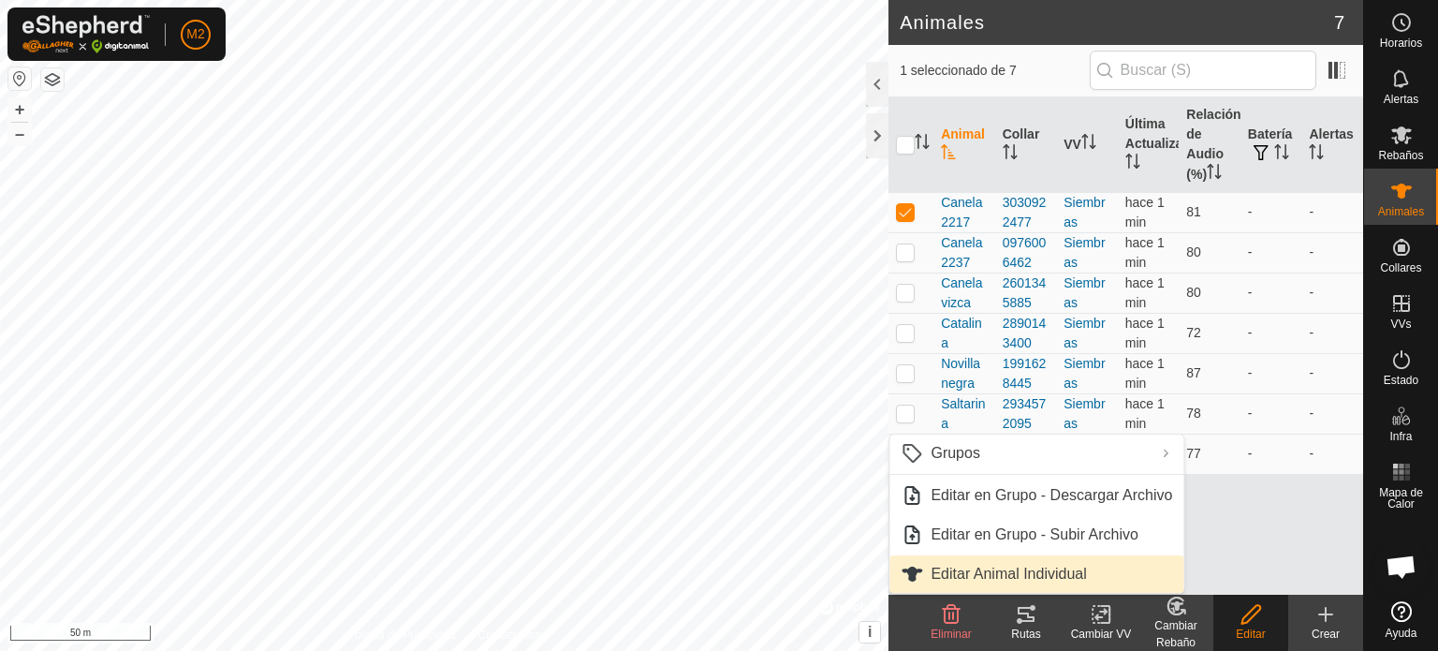
click at [1086, 568] on link "Editar Animal Individual" at bounding box center [1036, 573] width 294 height 37
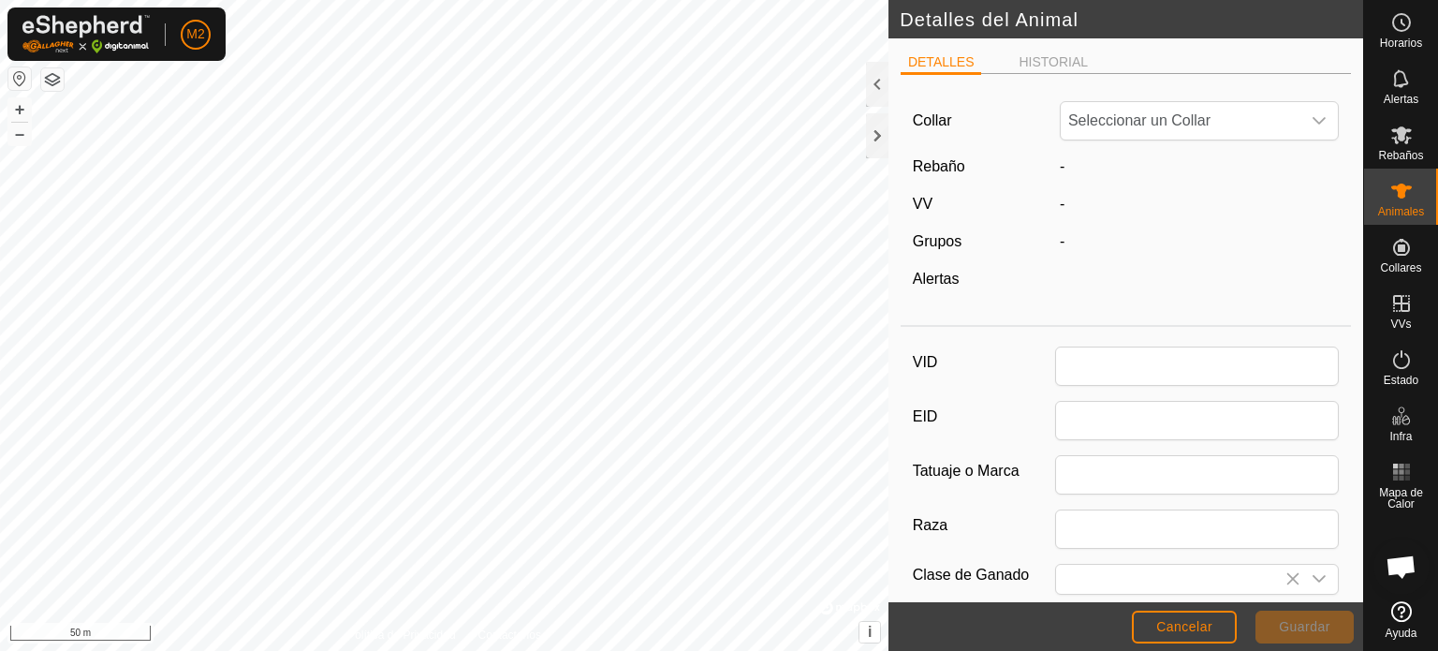
type input "Canela2217"
type input "0"
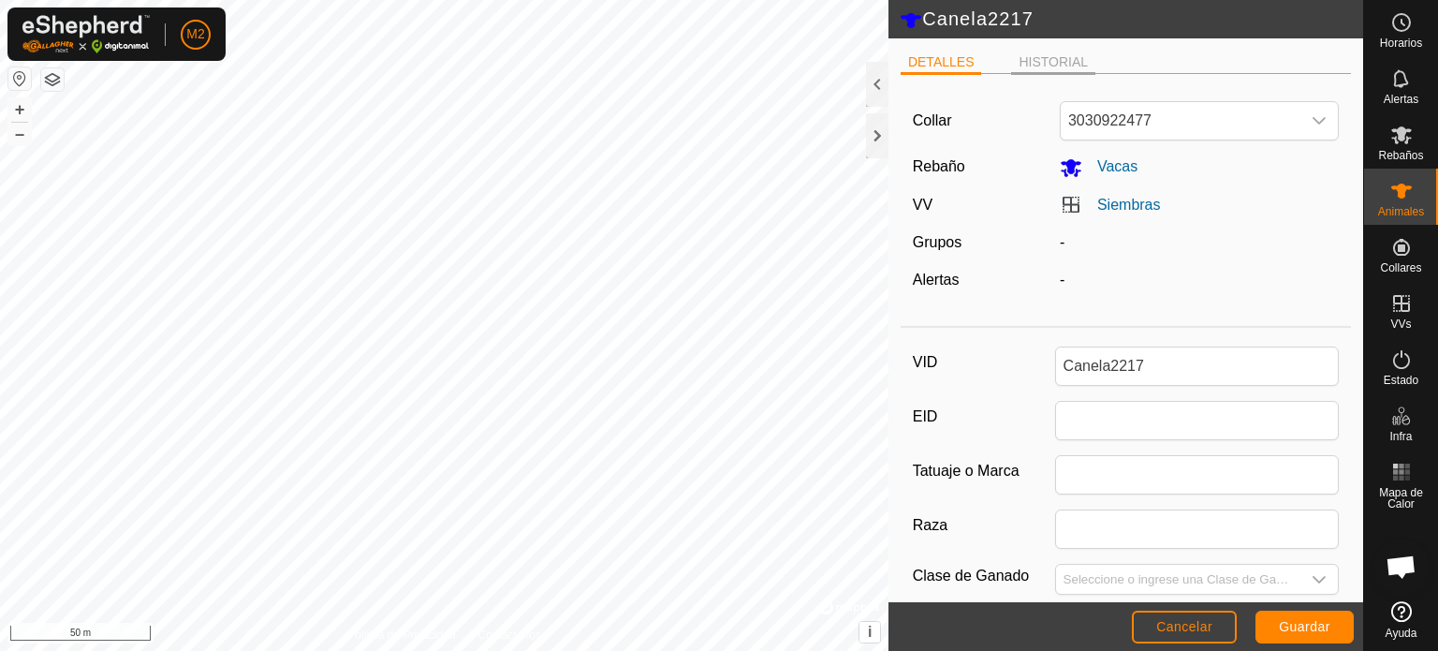
click at [1048, 63] on li "HISTORIAL" at bounding box center [1053, 63] width 84 height 22
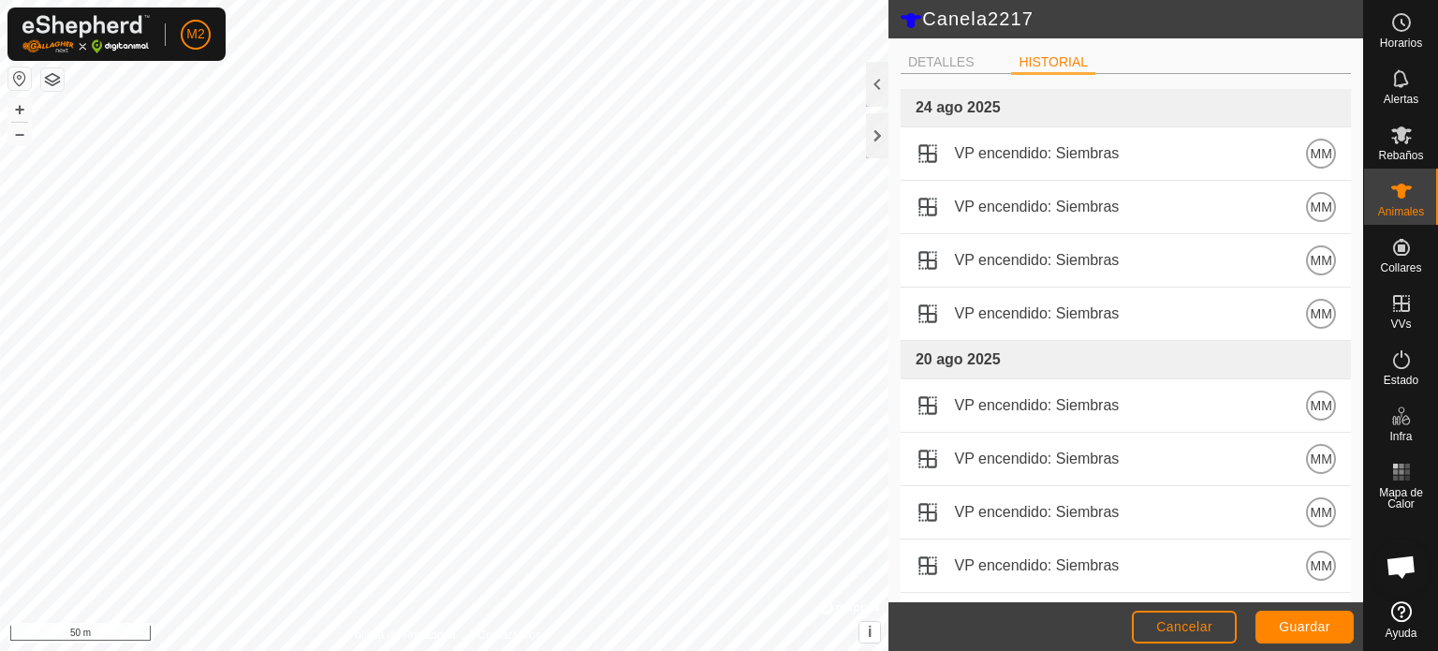
click at [1048, 63] on li "HISTORIAL" at bounding box center [1053, 63] width 84 height 22
click at [1136, 637] on button "Cancelar" at bounding box center [1184, 626] width 105 height 33
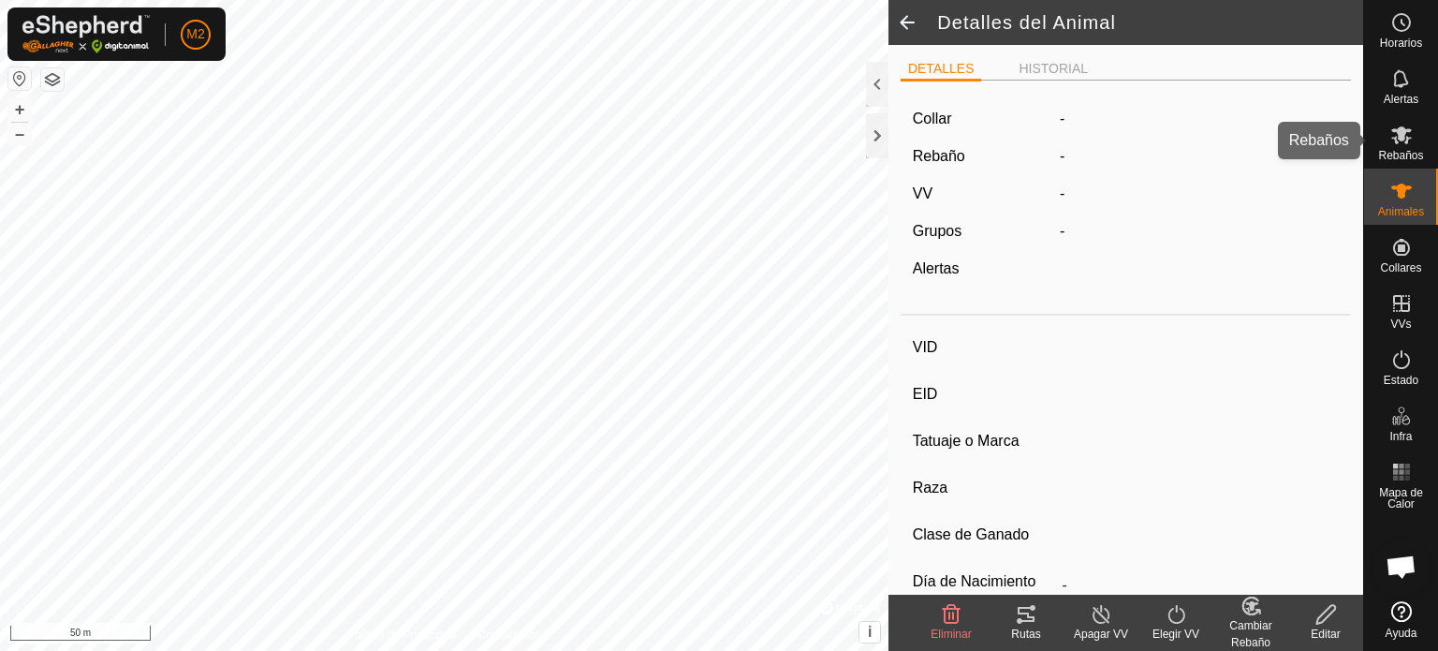
click at [1385, 153] on span "Rebaños" at bounding box center [1400, 155] width 45 height 11
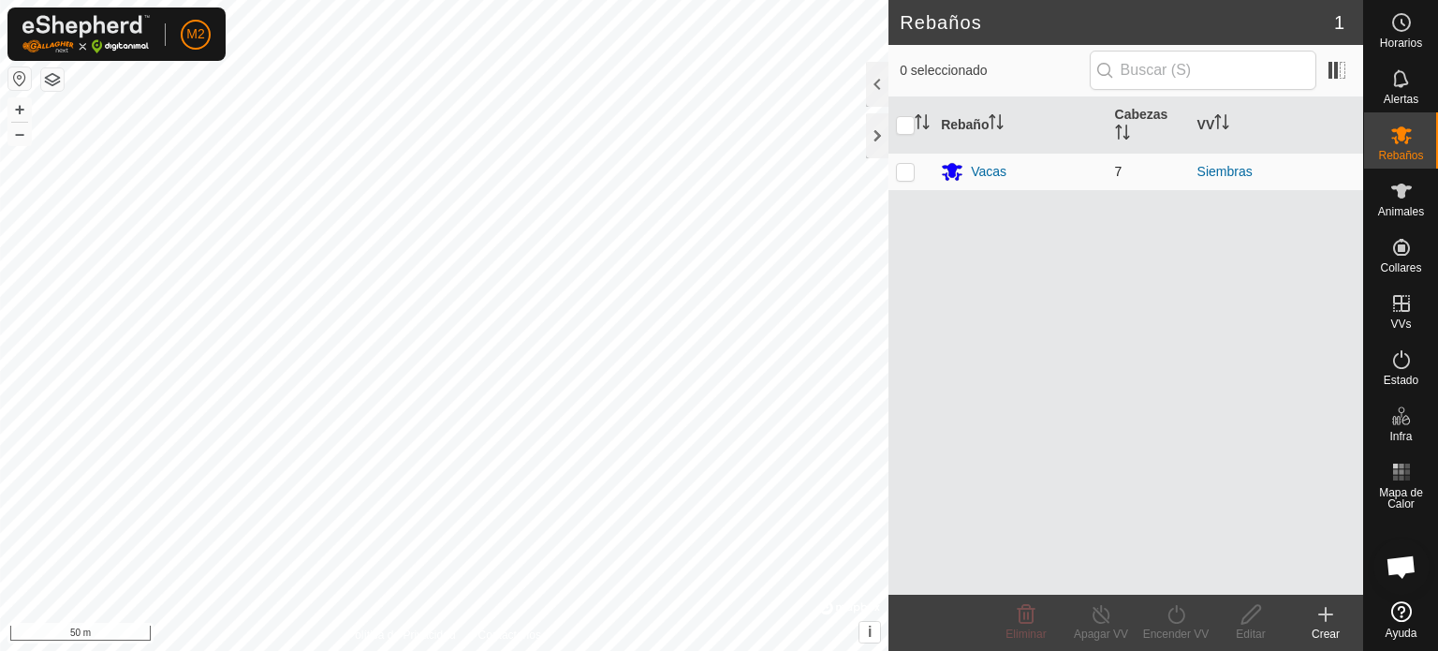
click at [915, 174] on td at bounding box center [910, 171] width 45 height 37
checkbox input "true"
click at [1239, 618] on icon at bounding box center [1250, 614] width 23 height 22
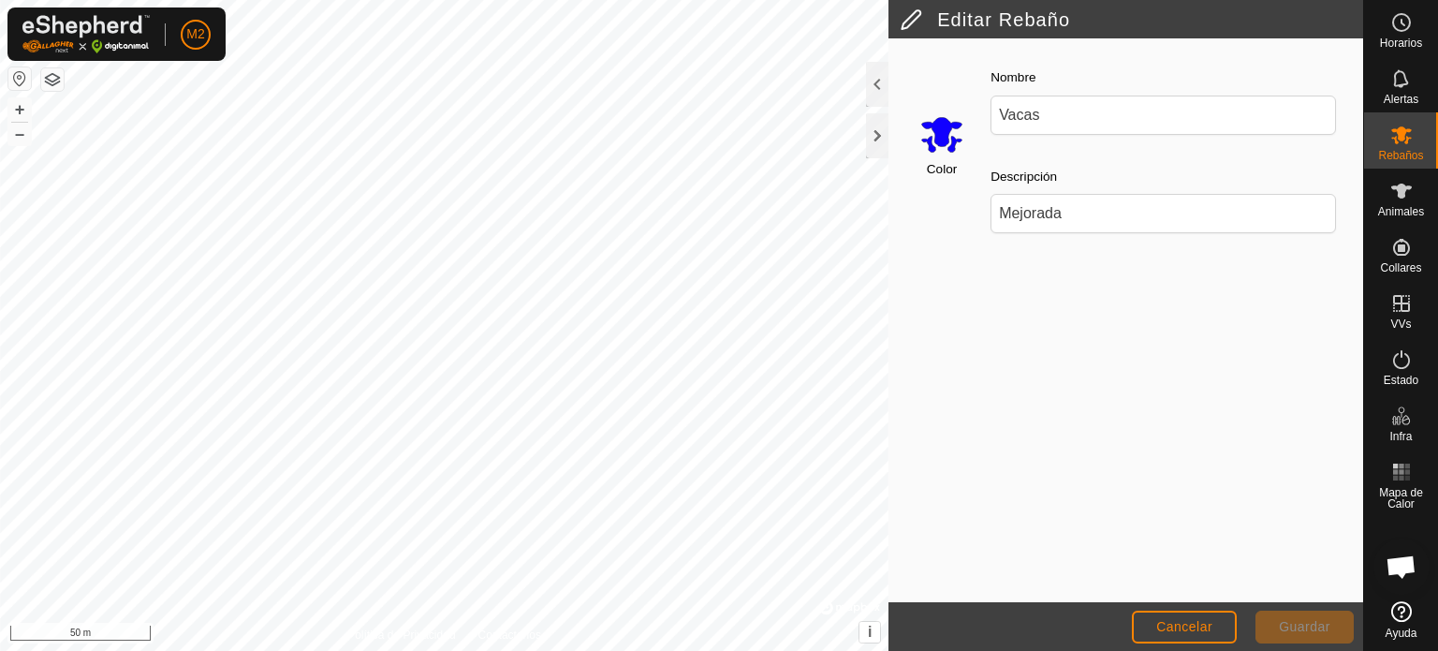
click at [929, 143] on input "Select a color" at bounding box center [941, 133] width 45 height 45
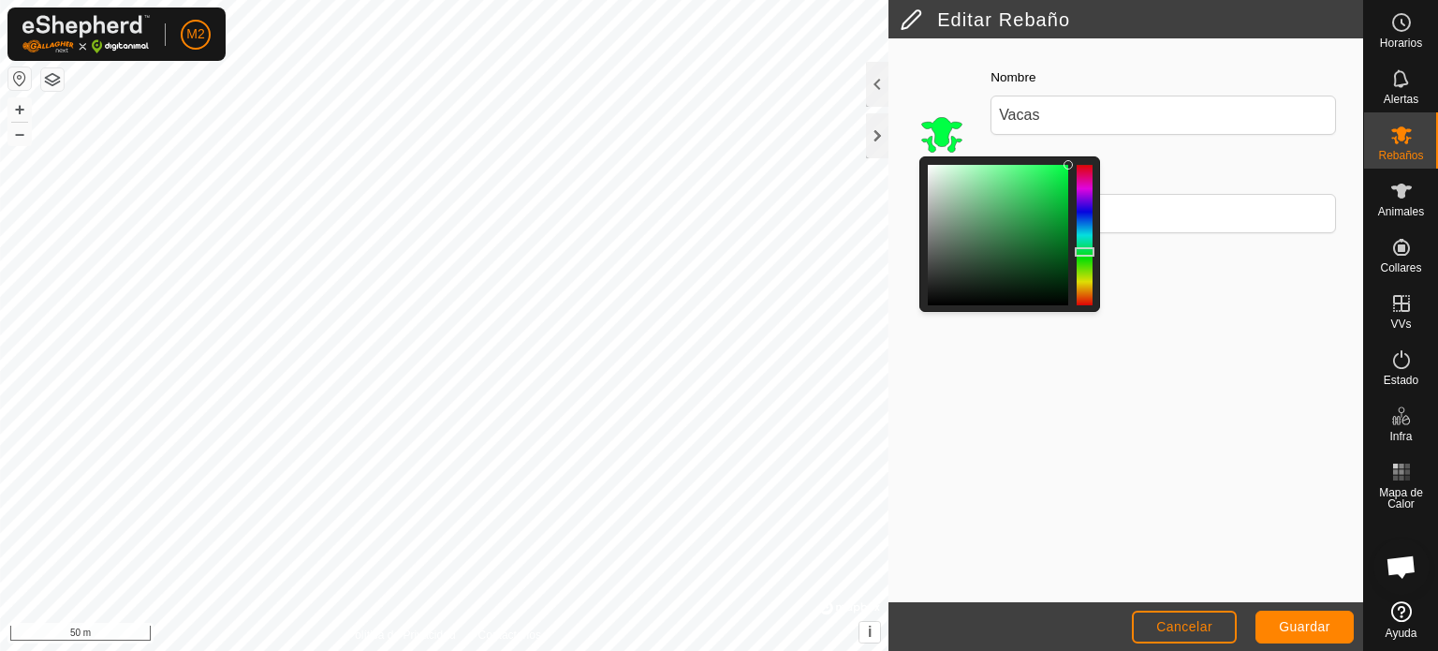
drag, startPoint x: 1086, startPoint y: 207, endPoint x: 1084, endPoint y: 254, distance: 46.8
click at [1084, 254] on div at bounding box center [1085, 251] width 20 height 9
click at [1277, 626] on button "Guardar" at bounding box center [1304, 626] width 98 height 33
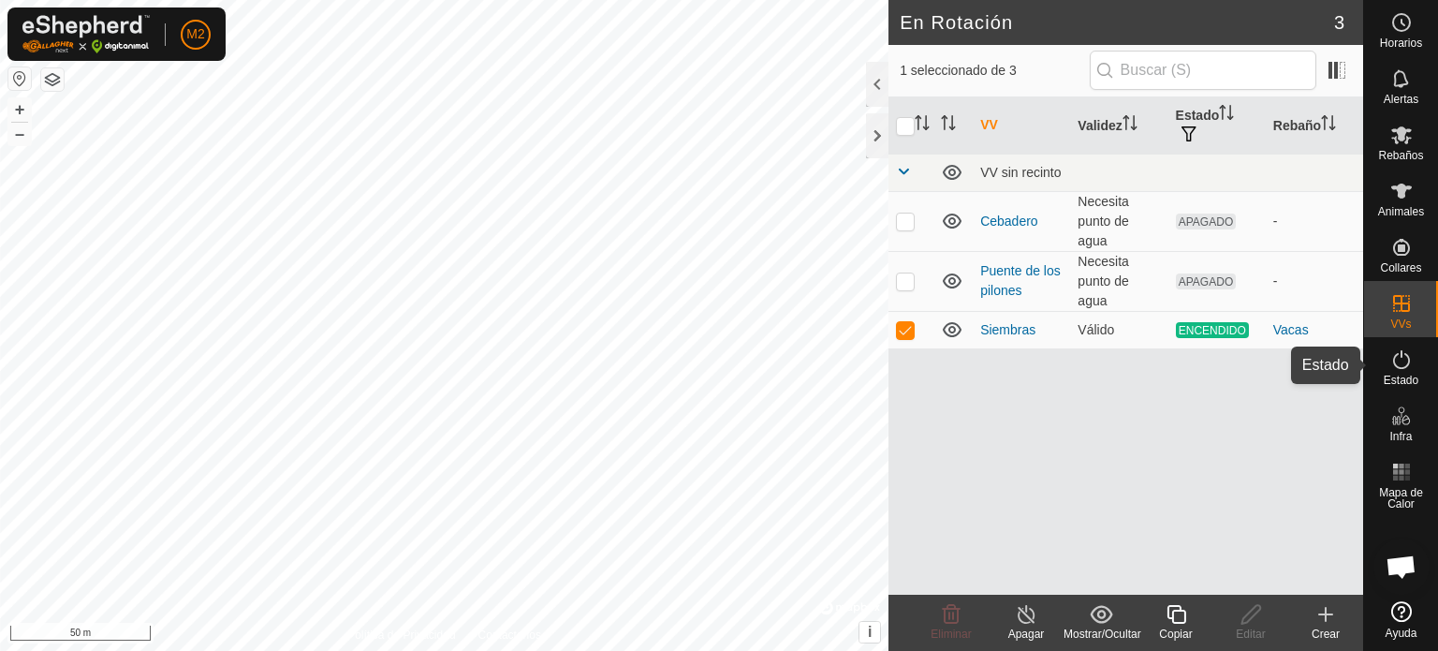
click at [1404, 372] on es-activation-svg-icon at bounding box center [1401, 359] width 34 height 30
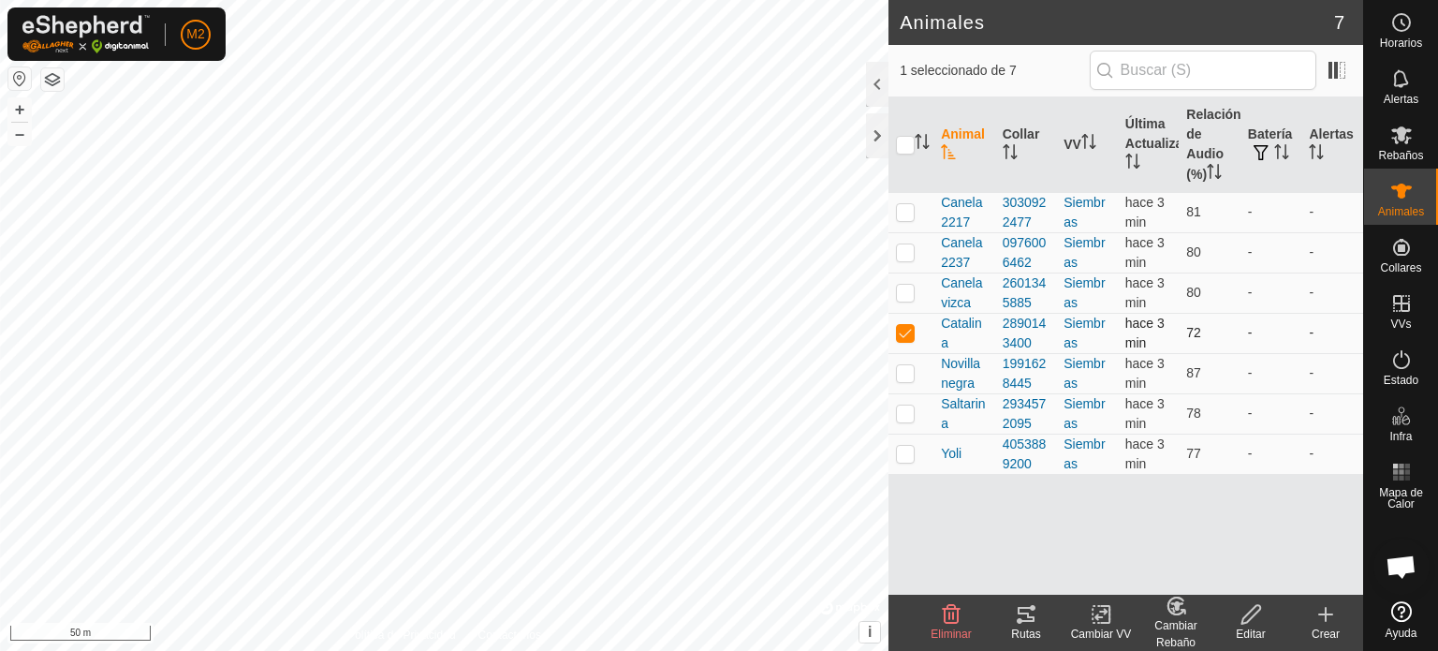
click at [902, 333] on p-checkbox at bounding box center [905, 332] width 19 height 15
click at [906, 335] on p-checkbox at bounding box center [905, 332] width 19 height 15
checkbox input "true"
click at [1033, 607] on icon at bounding box center [1025, 614] width 17 height 15
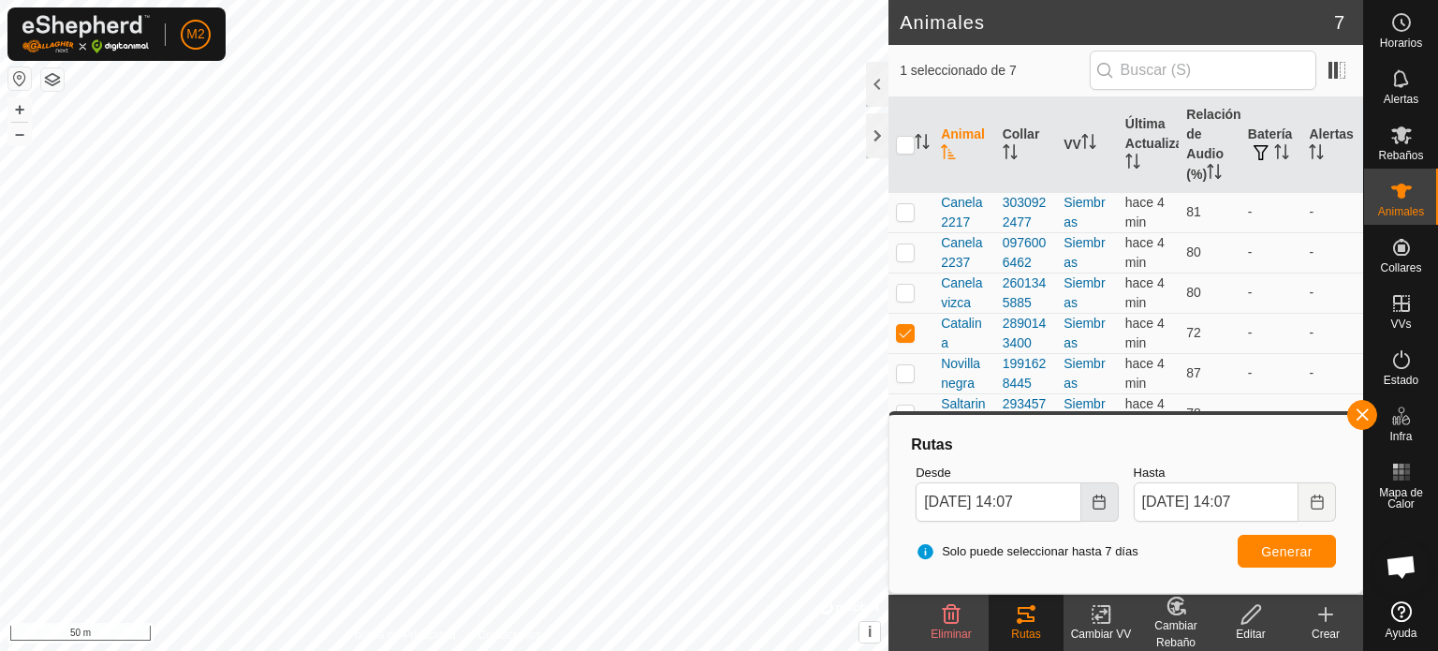
click at [1105, 514] on button "Choose Date" at bounding box center [1099, 501] width 37 height 39
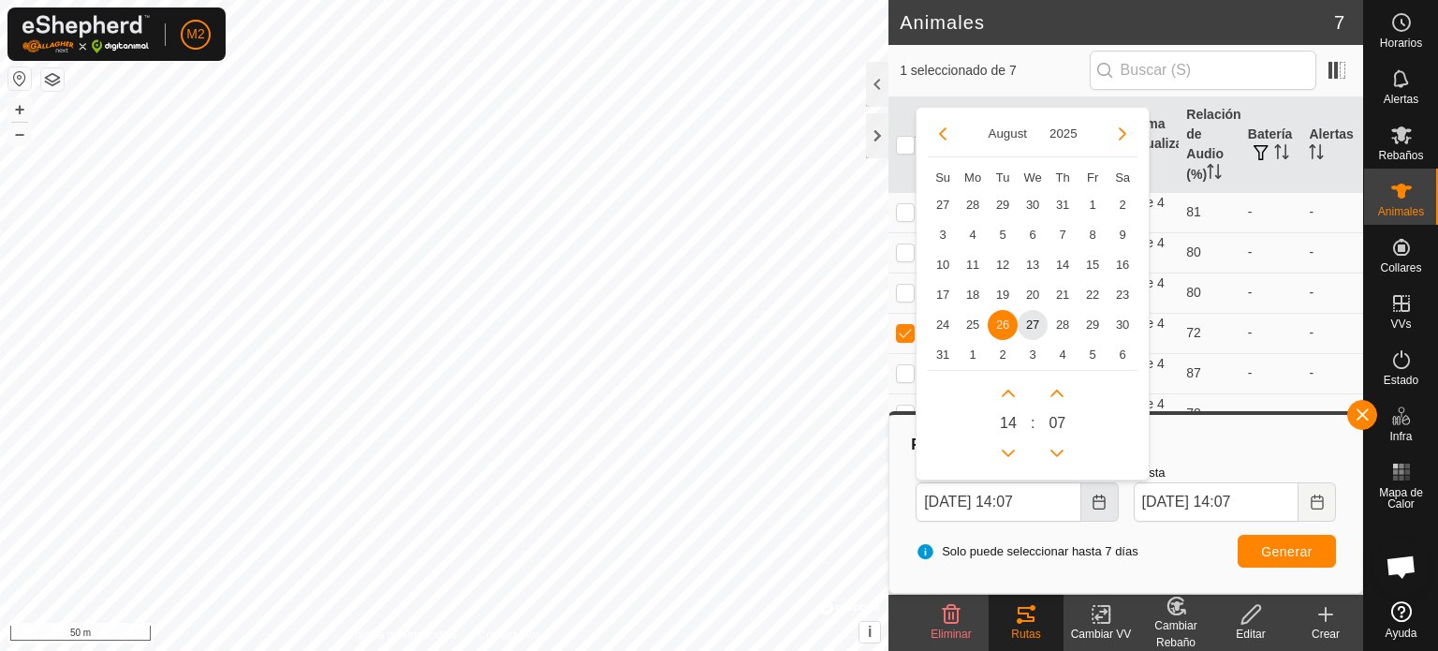
click at [1105, 514] on button "Choose Date" at bounding box center [1099, 501] width 37 height 39
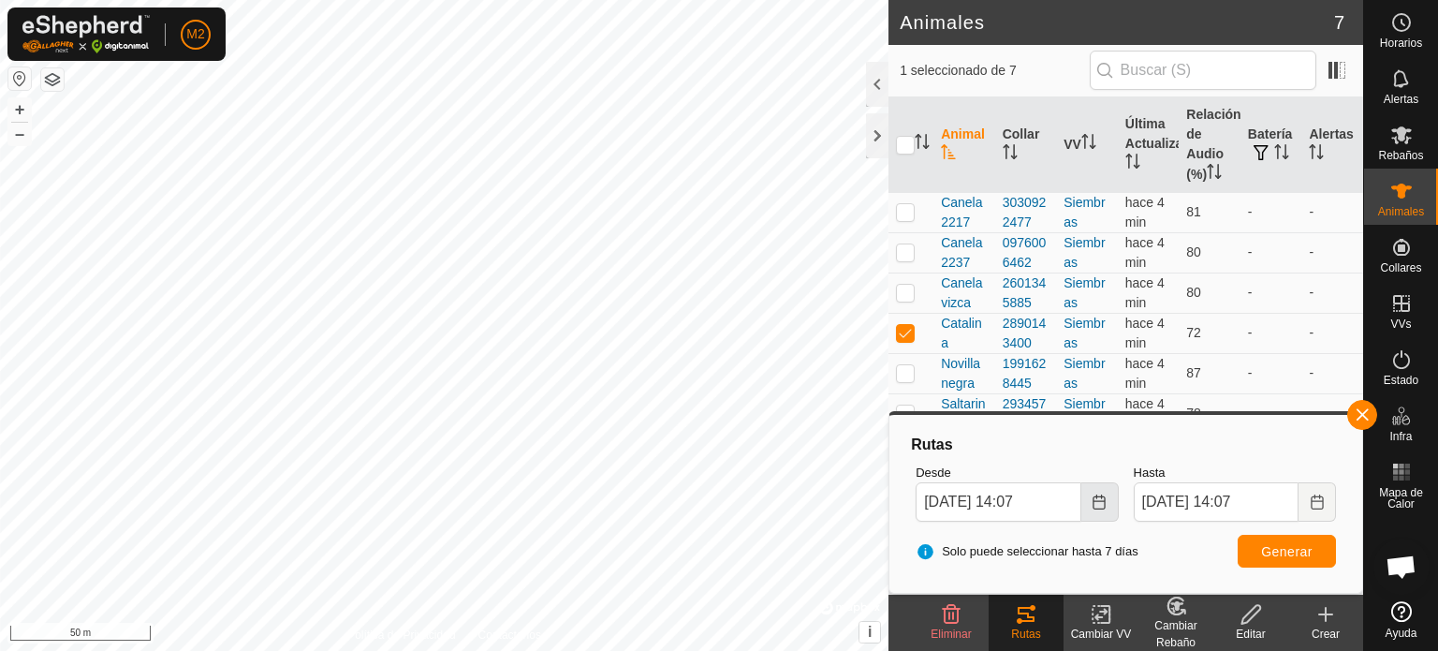
click at [1105, 514] on button "Choose Date" at bounding box center [1099, 501] width 37 height 39
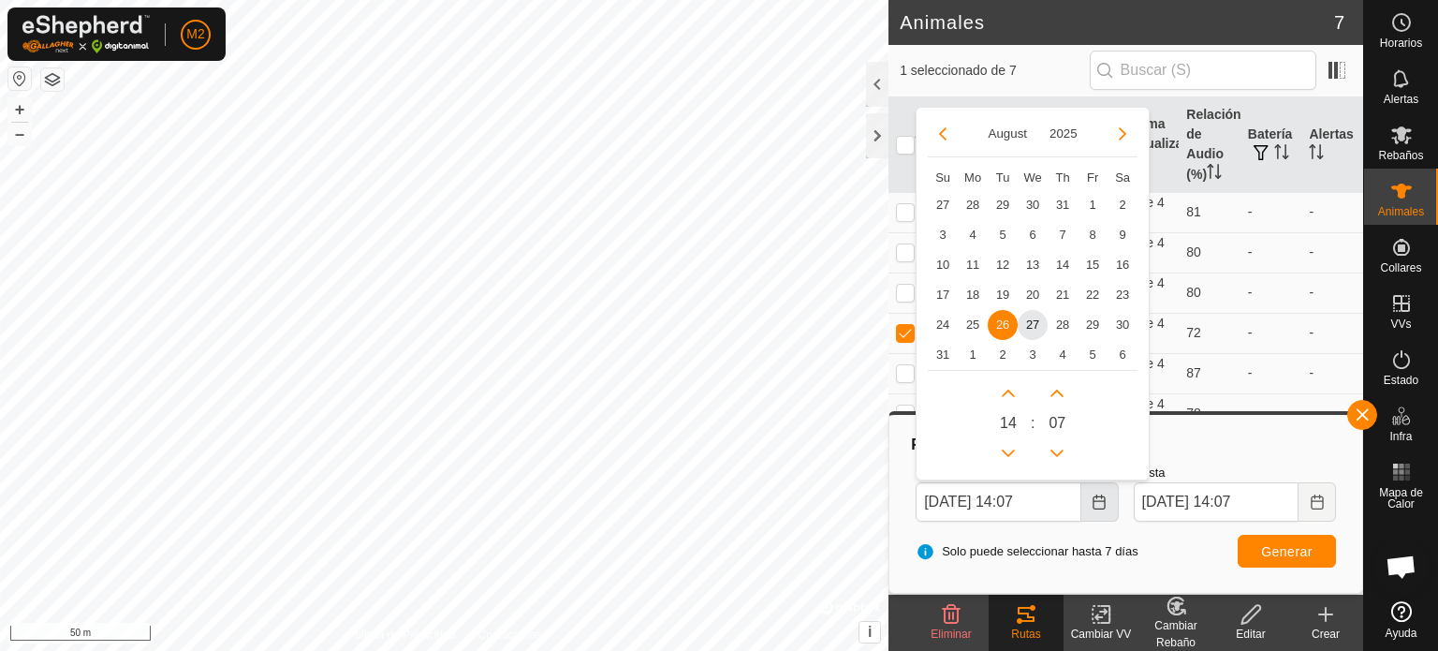
click at [1105, 514] on button "Choose Date" at bounding box center [1099, 501] width 37 height 39
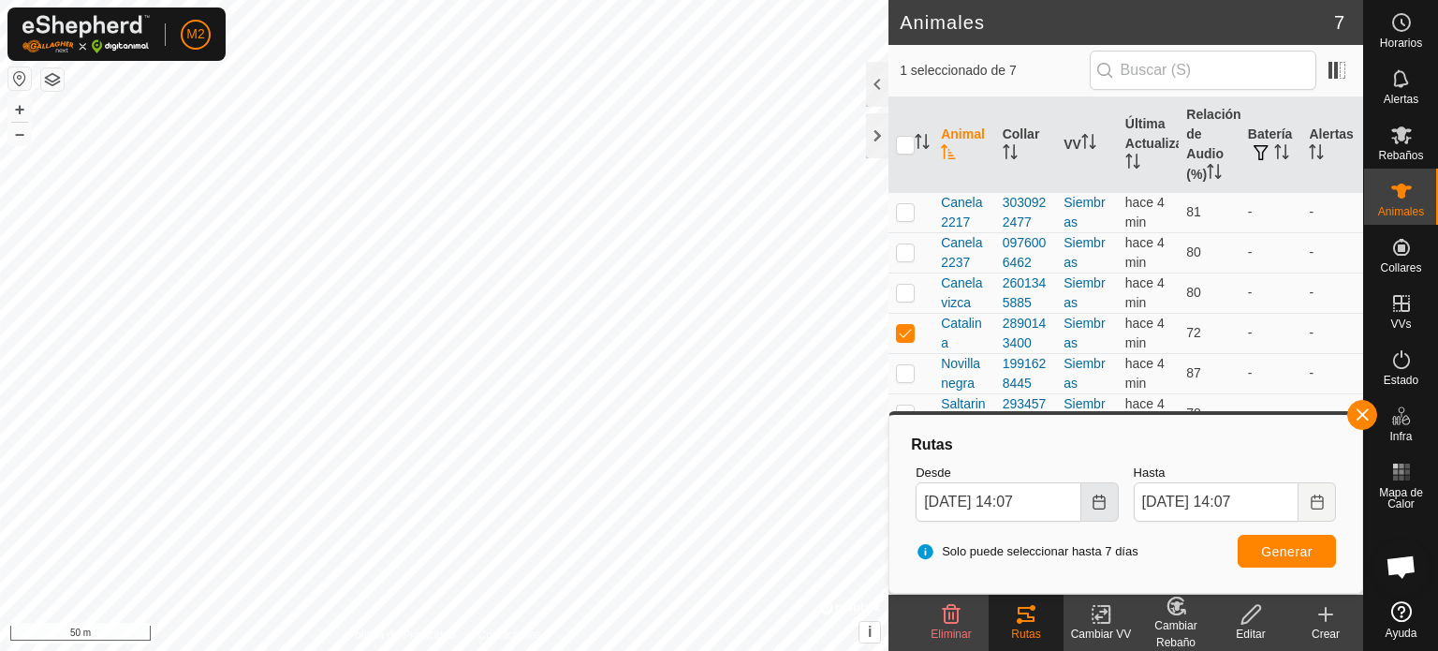
click at [1090, 490] on button "Choose Date" at bounding box center [1099, 501] width 37 height 39
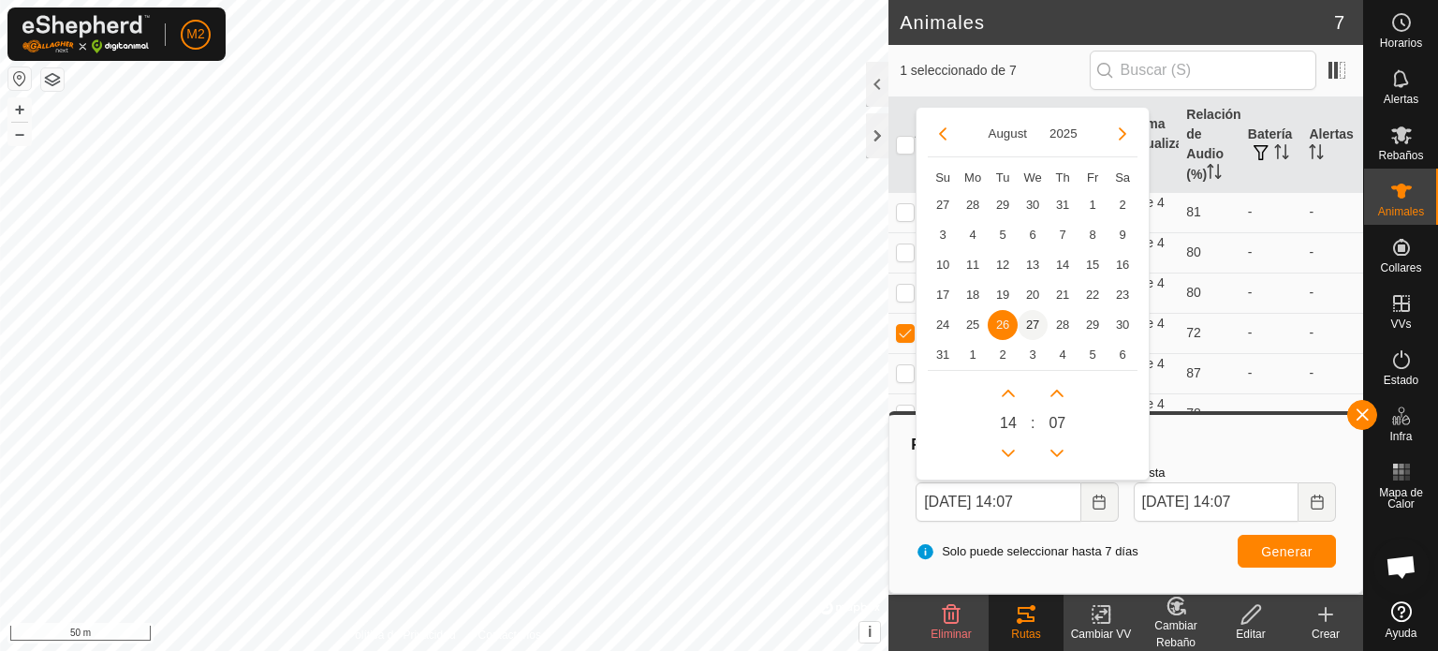
click at [1039, 332] on span "27" at bounding box center [1032, 325] width 30 height 30
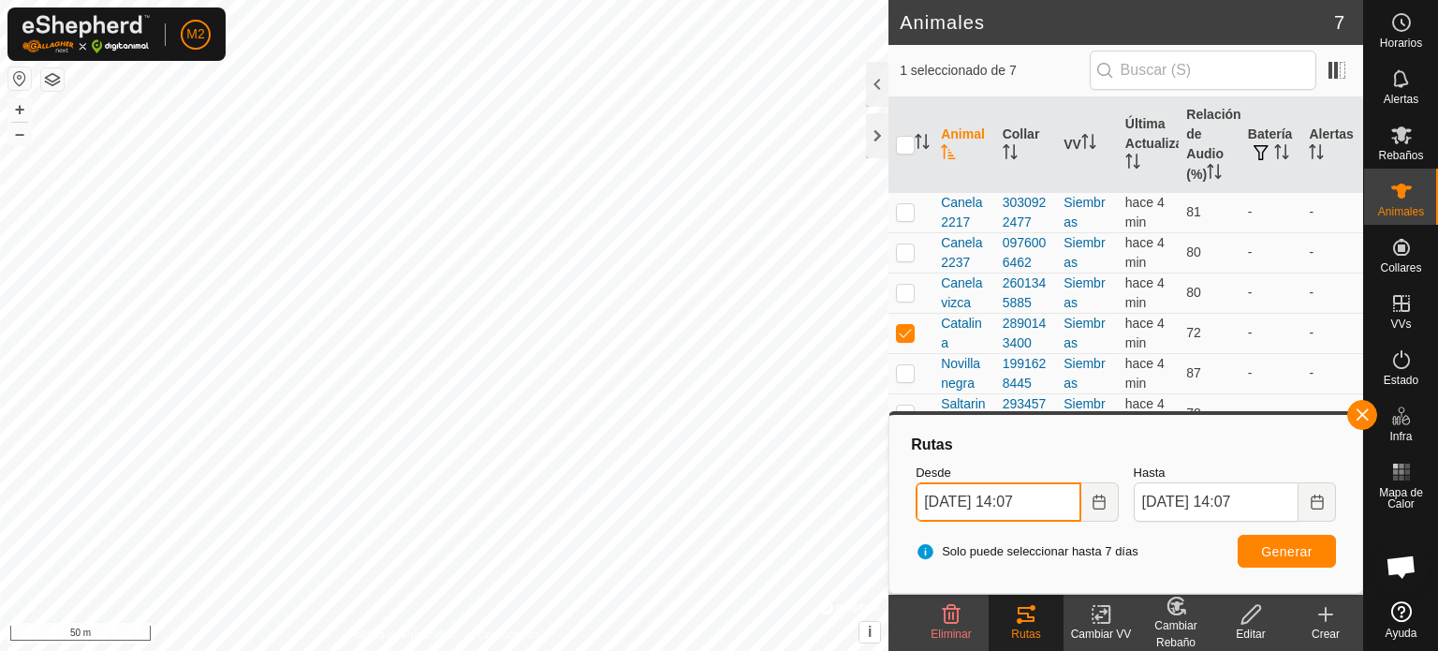
click at [1032, 502] on input "[DATE] 14:07" at bounding box center [997, 501] width 165 height 39
type input "[DATE] 00:07"
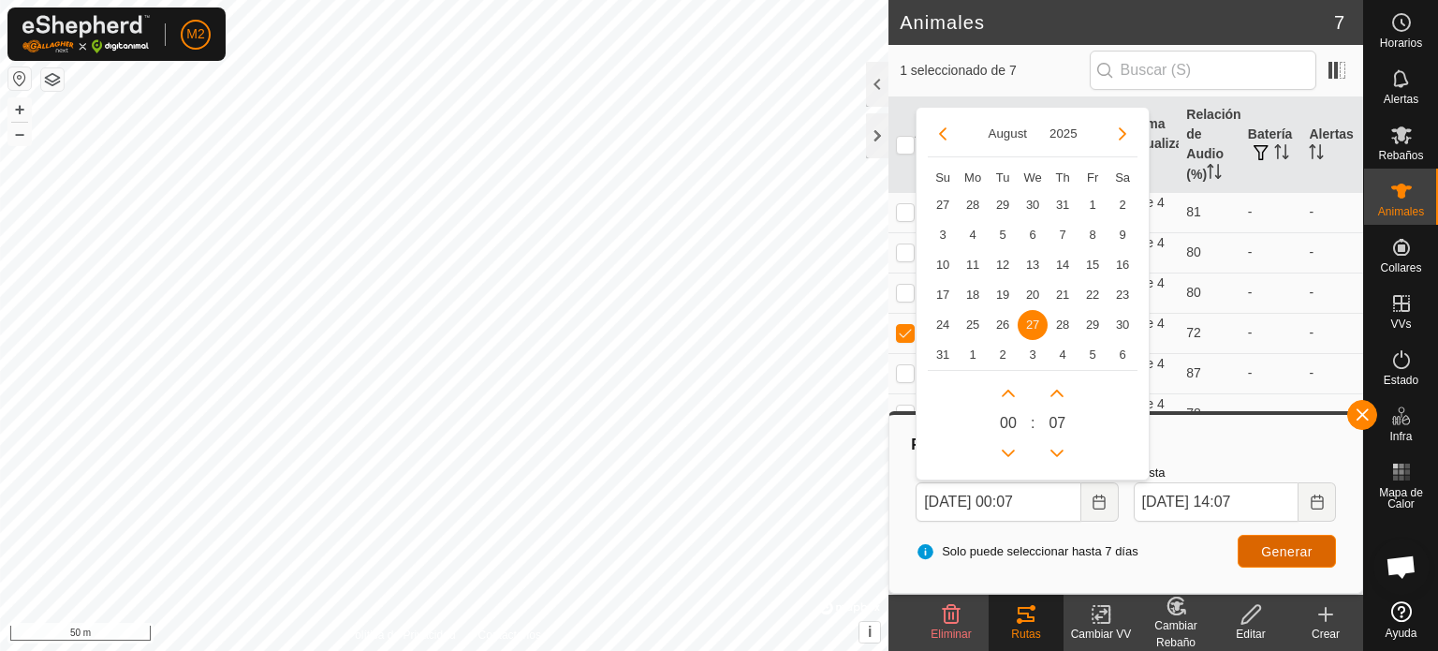
click at [1285, 551] on span "Generar" at bounding box center [1286, 551] width 51 height 15
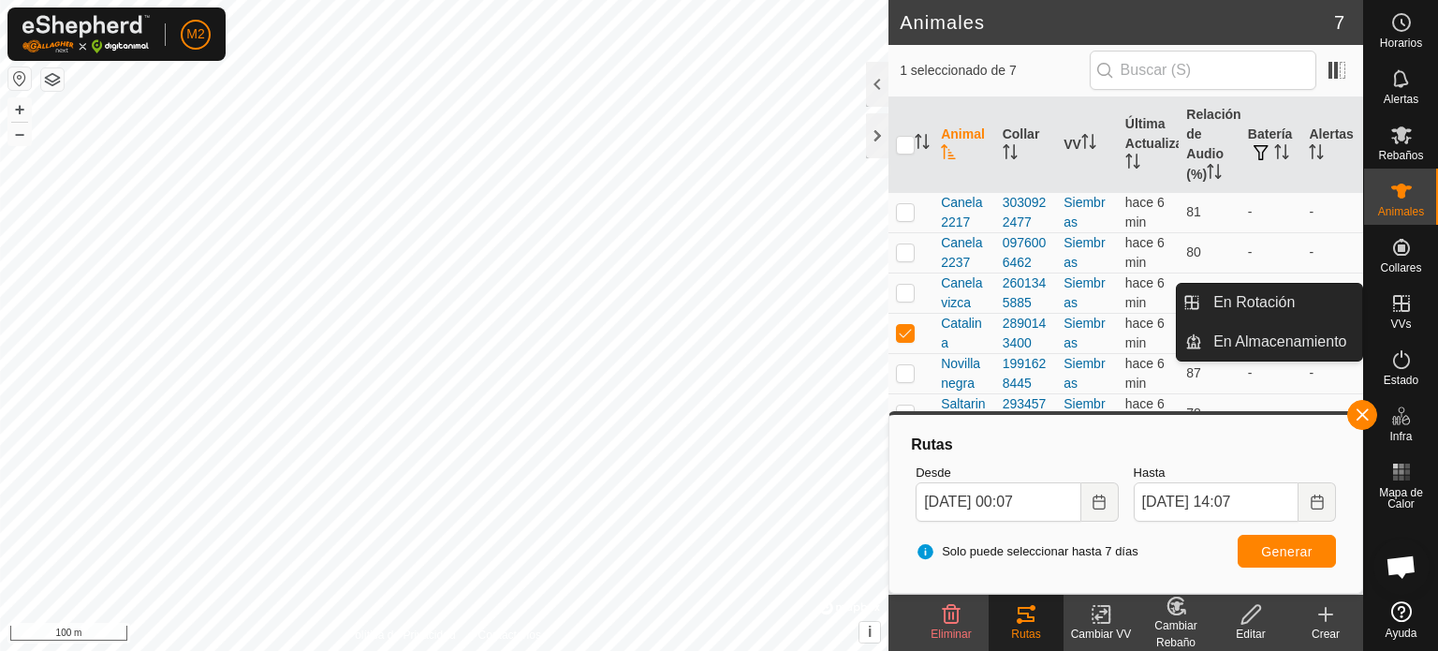
click at [1394, 300] on icon at bounding box center [1401, 303] width 22 height 22
click at [1315, 302] on link "En Rotación" at bounding box center [1282, 302] width 160 height 37
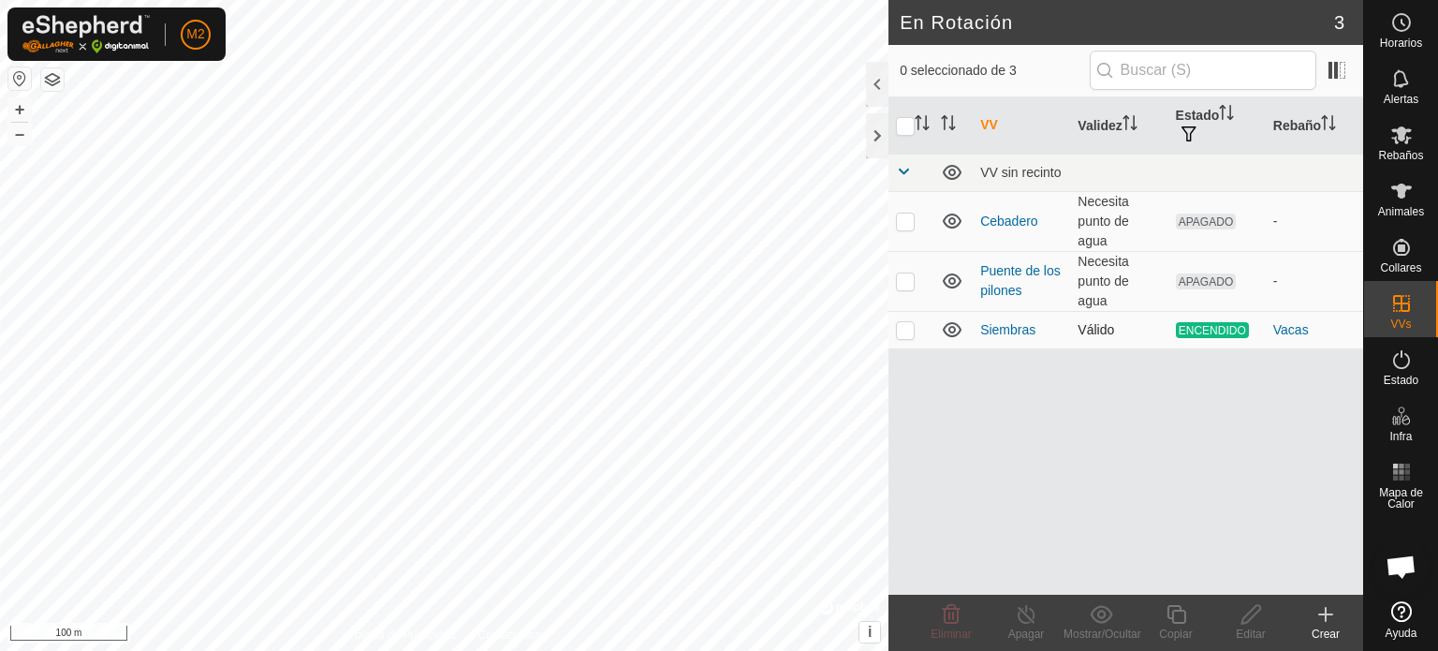
click at [906, 332] on p-checkbox at bounding box center [905, 329] width 19 height 15
checkbox input "true"
click at [1172, 614] on icon at bounding box center [1175, 614] width 19 height 19
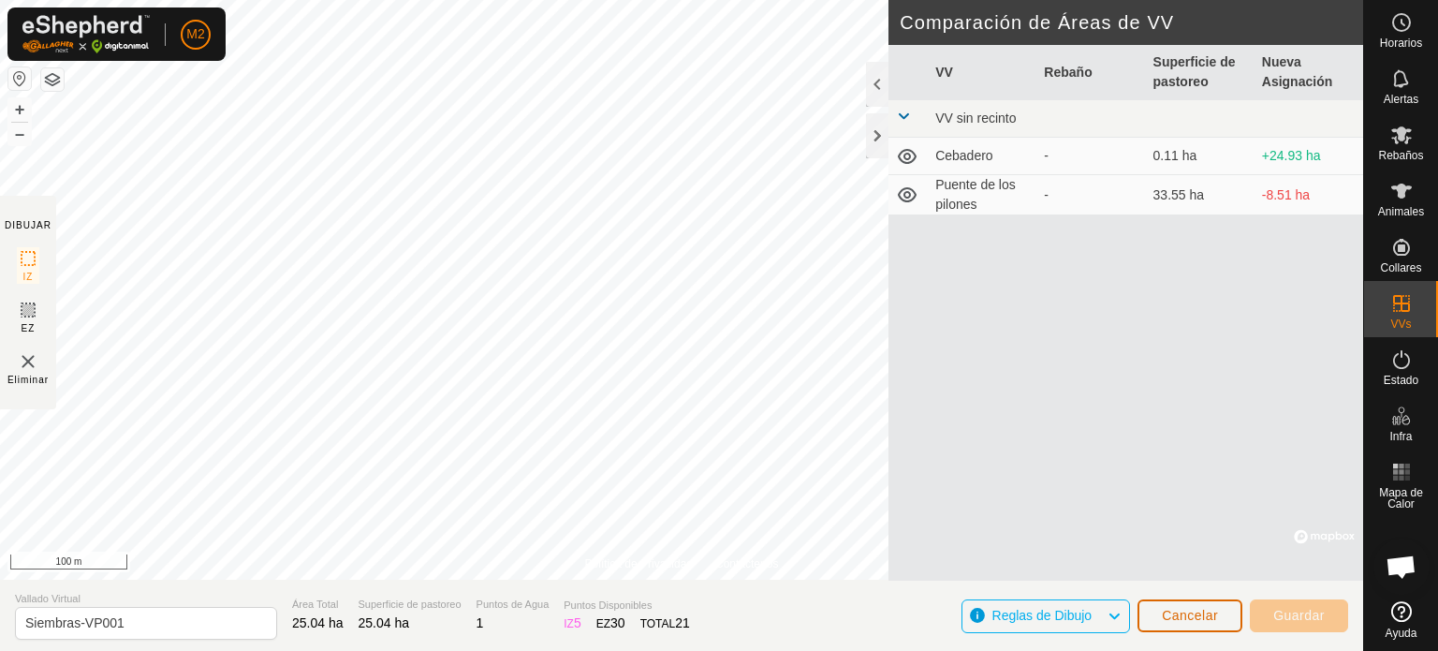
click at [1224, 617] on button "Cancelar" at bounding box center [1189, 615] width 105 height 33
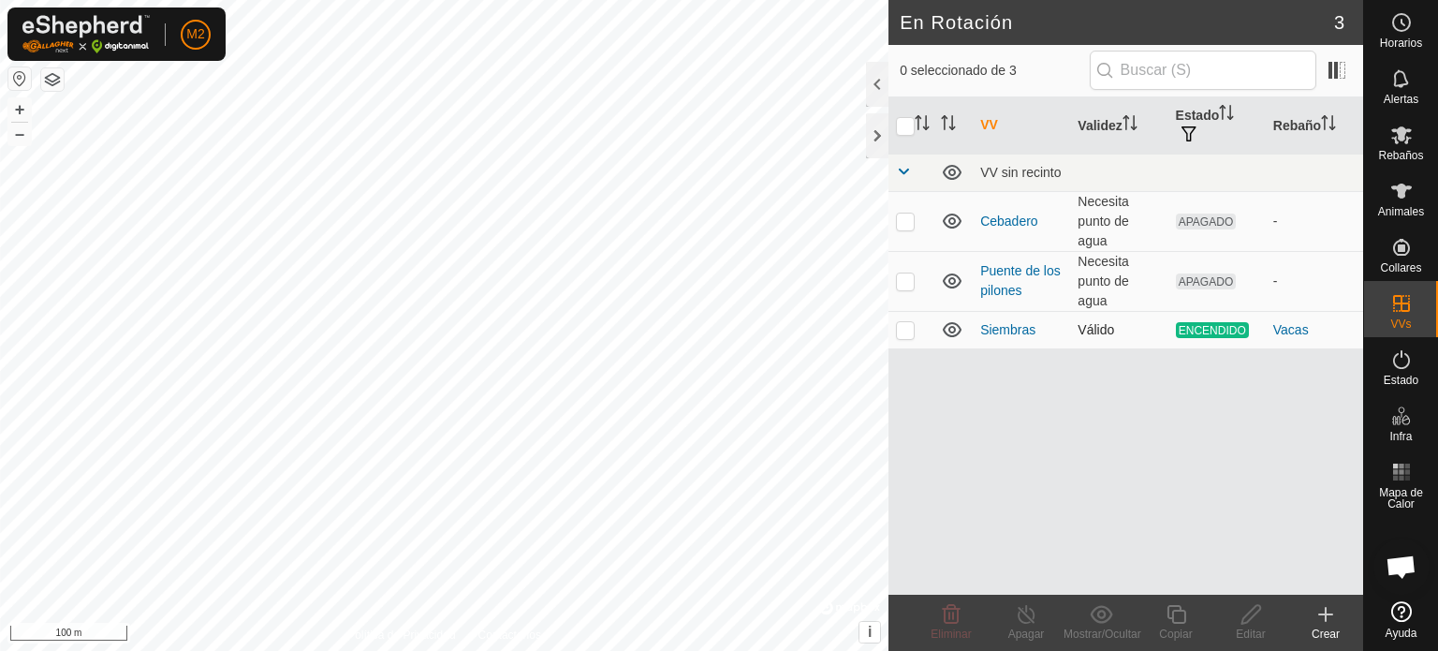
click at [900, 328] on p-checkbox at bounding box center [905, 329] width 19 height 15
click at [902, 335] on p-checkbox at bounding box center [905, 329] width 19 height 15
checkbox input "false"
click at [902, 225] on p-checkbox at bounding box center [905, 220] width 19 height 15
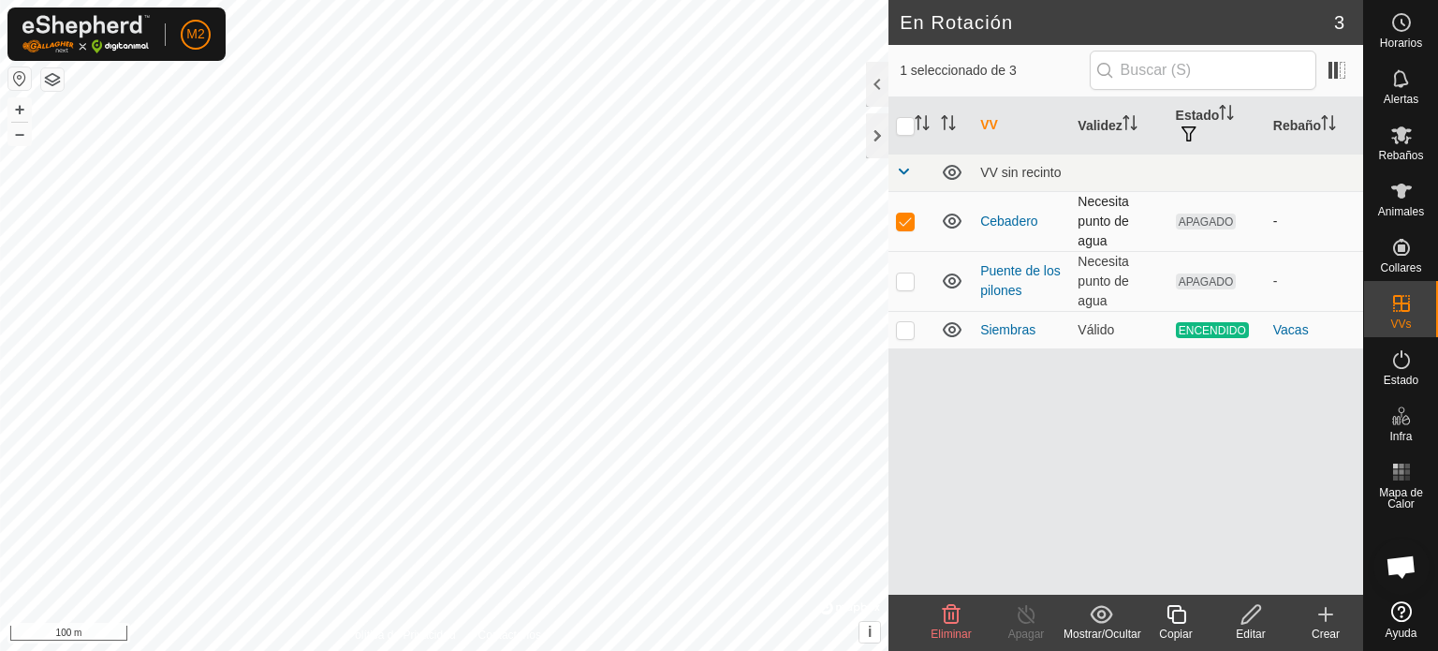
checkbox input "false"
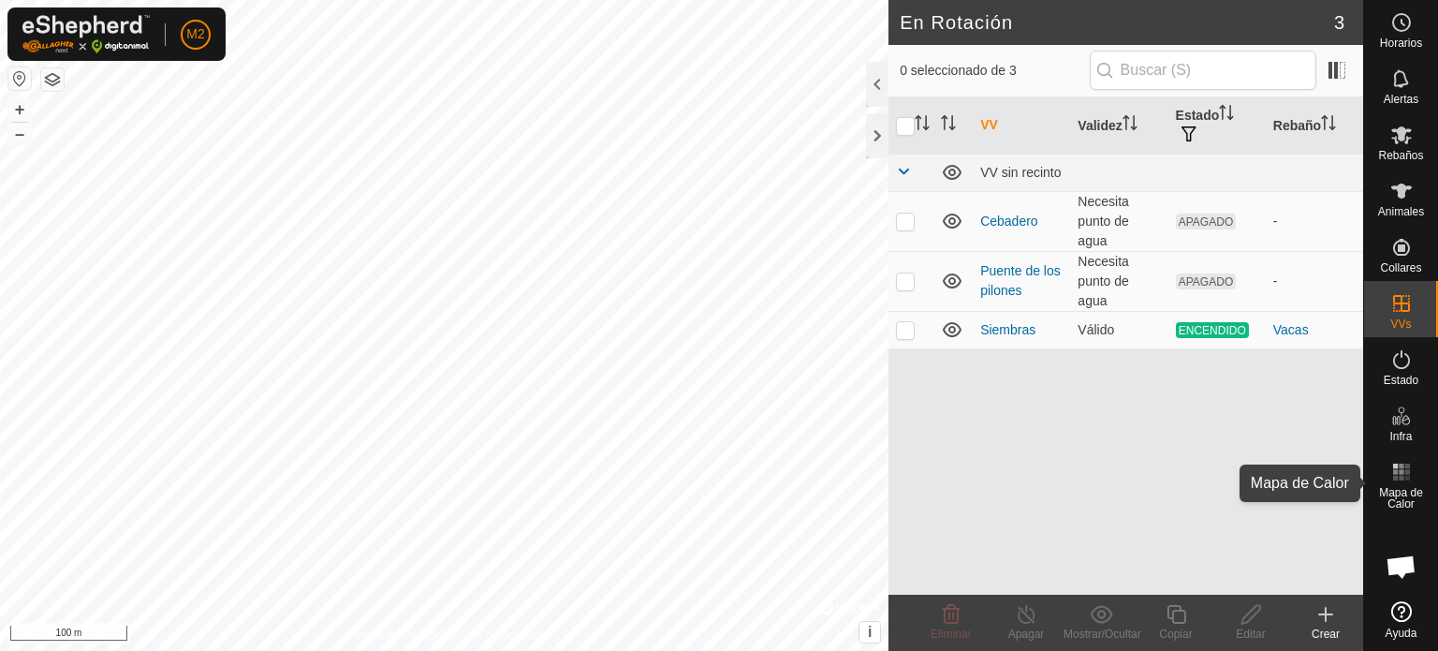
click at [1425, 506] on span "Mapa de Calor" at bounding box center [1400, 498] width 65 height 22
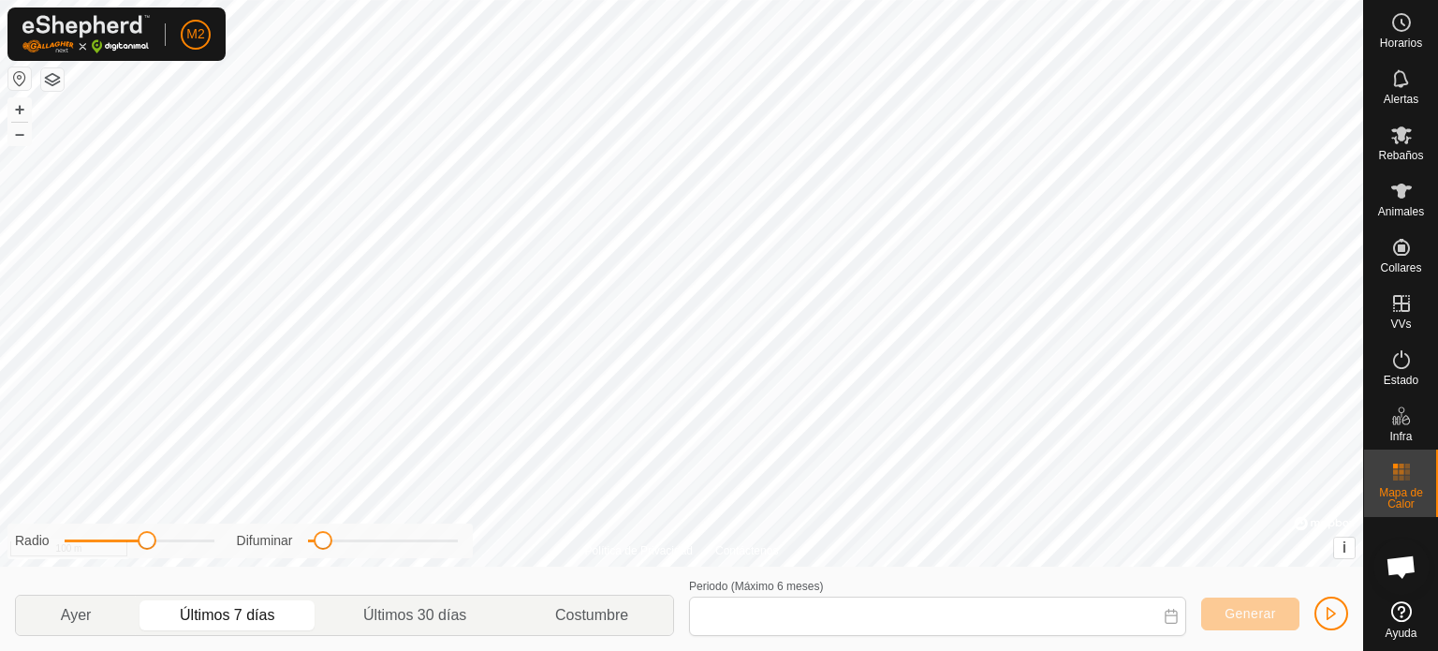
type input "[DATE] - [DATE]"
